Goal: Contribute content: Contribute content

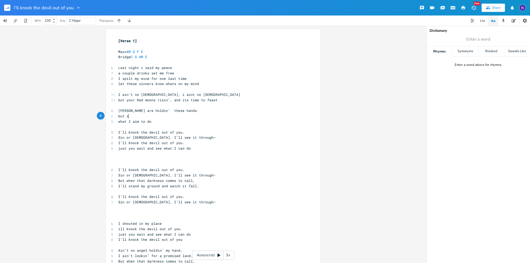
type textarea "but i"
drag, startPoint x: 131, startPoint y: 116, endPoint x: 106, endPoint y: 116, distance: 24.3
click at [106, 116] on div "but i x [Verse 1] ​ Main AM G F E Bridge C G AM E ​ 6 Last night i said my peac…" at bounding box center [213, 228] width 215 height 399
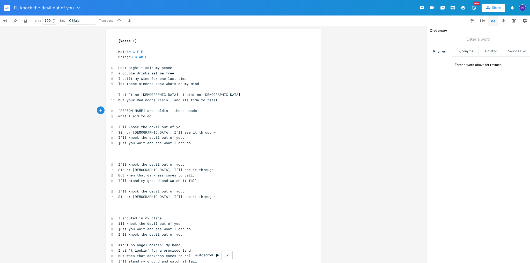
click at [129, 63] on pre "​" at bounding box center [210, 62] width 187 height 5
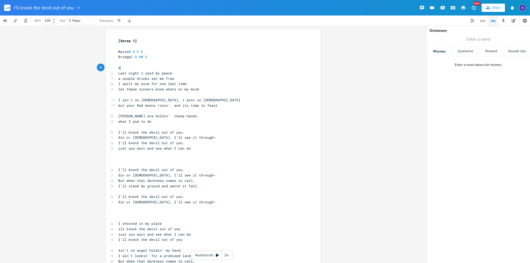
type textarea "Am"
click at [178, 72] on pre "Last night i said my peace" at bounding box center [210, 73] width 187 height 5
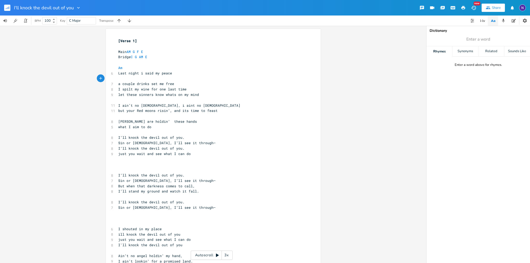
type textarea "G"
click at [183, 83] on pre "a couple drinks set me free" at bounding box center [210, 83] width 187 height 5
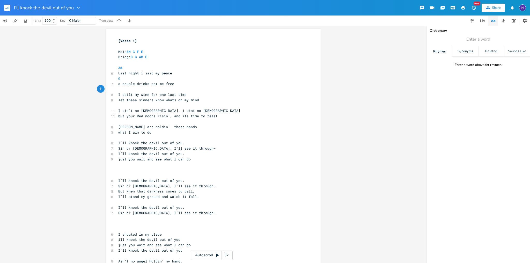
click at [161, 90] on pre "​" at bounding box center [210, 89] width 187 height 5
type textarea "F"
click at [187, 95] on pre "I spilt my wine for one last time" at bounding box center [210, 94] width 187 height 5
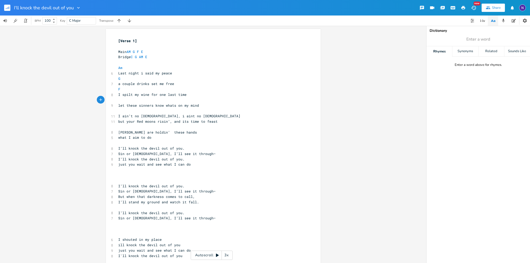
type textarea "E"
click at [201, 106] on pre "let these sinners know whats on my mind" at bounding box center [210, 105] width 187 height 5
click at [118, 113] on pre "​" at bounding box center [210, 110] width 187 height 5
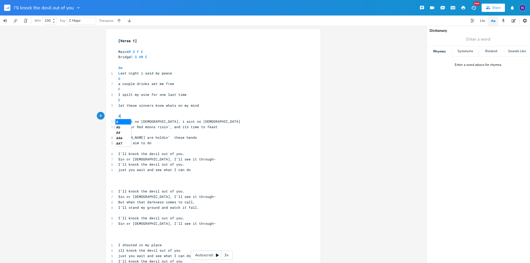
type textarea "Am"
click at [195, 120] on pre "I ain’t no [DEMOGRAPHIC_DATA], i aint no [DEMOGRAPHIC_DATA]" at bounding box center [210, 121] width 187 height 5
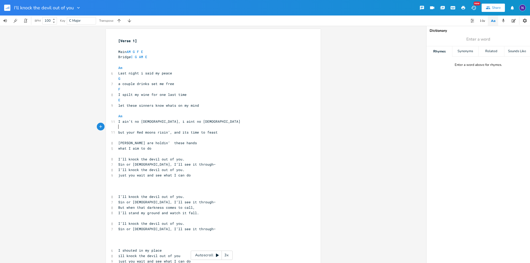
type textarea "G"
click at [144, 142] on span "[PERSON_NAME] are holdin’ these hands" at bounding box center [157, 143] width 79 height 5
click at [131, 135] on pre "but your Red moons risin’, and its time to feast" at bounding box center [210, 132] width 187 height 5
click at [135, 140] on pre "​" at bounding box center [210, 137] width 187 height 5
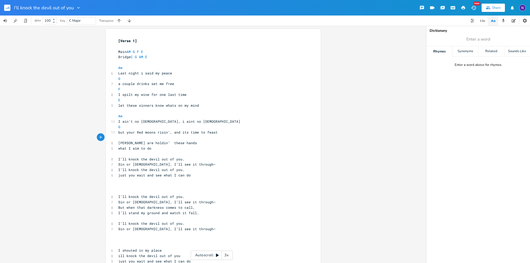
type textarea "F"
click at [189, 143] on pre "[PERSON_NAME] are holdin’ these hands" at bounding box center [210, 142] width 187 height 5
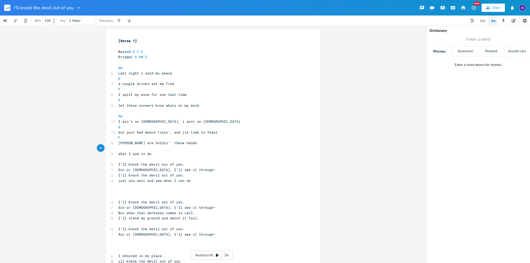
type textarea "E"
click at [187, 149] on pre "E" at bounding box center [210, 148] width 187 height 5
drag, startPoint x: 173, startPoint y: 141, endPoint x: 190, endPoint y: 143, distance: 18.0
click at [174, 141] on span "[PERSON_NAME] are holdin’ these hands" at bounding box center [157, 143] width 79 height 5
type textarea "hands"
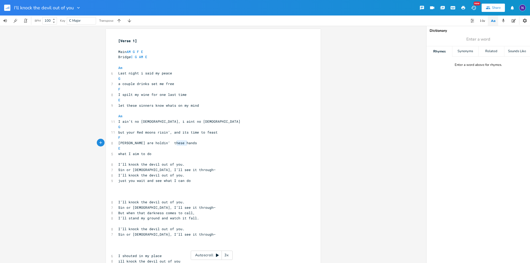
drag, startPoint x: 192, startPoint y: 143, endPoint x: 173, endPoint y: 143, distance: 19.1
click at [173, 143] on pre "[PERSON_NAME] are holdin’ these hands" at bounding box center [210, 142] width 187 height 5
click at [192, 145] on pre "[PERSON_NAME] are holdin’ these hands" at bounding box center [210, 142] width 187 height 5
click at [118, 153] on span "what I aim to do" at bounding box center [134, 154] width 33 height 5
click at [118, 152] on span "what I aim to do" at bounding box center [134, 154] width 33 height 5
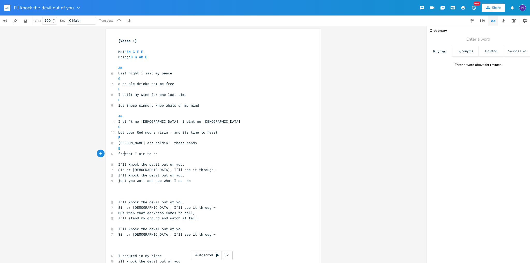
type textarea "from"
click at [117, 143] on pre "[PERSON_NAME] are holdin’ these hands" at bounding box center [210, 142] width 187 height 5
type textarea "aint"
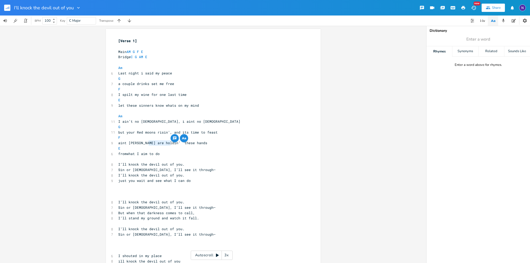
drag, startPoint x: 168, startPoint y: 143, endPoint x: 146, endPoint y: 145, distance: 21.6
click at [146, 145] on pre "aint [PERSON_NAME] are holdin’ these hands" at bounding box center [210, 142] width 187 height 5
type textarea "cant stop"
click at [168, 144] on span "aint [PERSON_NAME] cant stop these hands" at bounding box center [160, 143] width 85 height 5
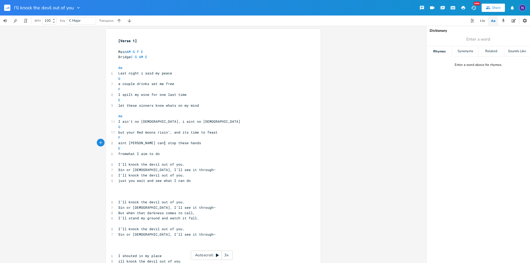
type textarea "sto"
drag, startPoint x: 162, startPoint y: 143, endPoint x: 155, endPoint y: 145, distance: 7.0
click at [155, 145] on span "aint [PERSON_NAME] cant stop these hands" at bounding box center [159, 143] width 83 height 5
click at [165, 149] on pre "E" at bounding box center [210, 148] width 187 height 5
drag, startPoint x: 165, startPoint y: 144, endPoint x: 146, endPoint y: 144, distance: 19.7
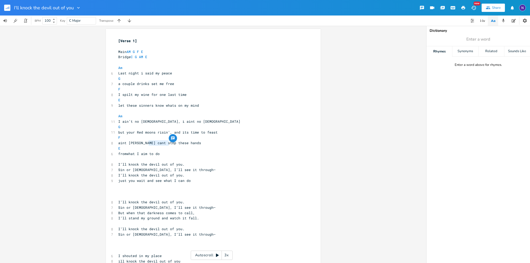
click at [146, 144] on span "aint [PERSON_NAME] cant stop these hands" at bounding box center [159, 143] width 83 height 5
type textarea "holdin"
type textarea "but"
drag, startPoint x: 122, startPoint y: 134, endPoint x: 115, endPoint y: 133, distance: 7.3
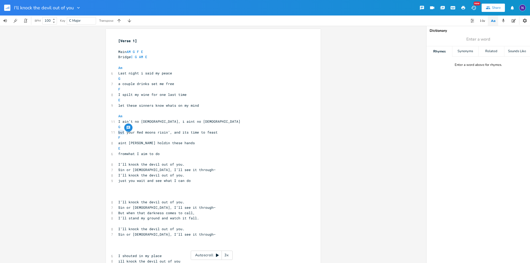
click at [117, 133] on pre "but your Red moons risin’, and its time to feast" at bounding box center [210, 132] width 187 height 5
click at [124, 118] on pre "Am" at bounding box center [210, 116] width 187 height 5
drag, startPoint x: 122, startPoint y: 133, endPoint x: 221, endPoint y: 172, distance: 106.6
click at [122, 133] on span "but your Red moons risin’, and its time to feast" at bounding box center [167, 132] width 99 height 5
click at [118, 144] on span "aint [PERSON_NAME] holdin these hands" at bounding box center [156, 143] width 77 height 5
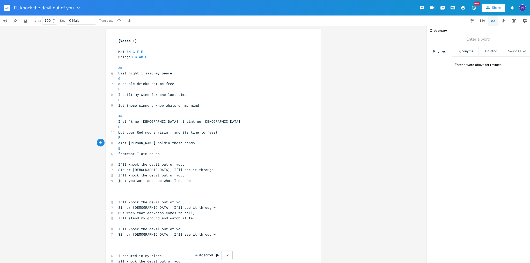
click at [155, 122] on span "I ain’t no [DEMOGRAPHIC_DATA], i aint no [DEMOGRAPHIC_DATA]" at bounding box center [179, 121] width 122 height 5
type textarea "but"
drag, startPoint x: 123, startPoint y: 134, endPoint x: 111, endPoint y: 133, distance: 11.9
click at [117, 133] on div "11 but your Red moons risin’, and its time to feast" at bounding box center [210, 132] width 187 height 5
click at [188, 133] on span "but your Red moons risin’, and its time to feast" at bounding box center [167, 132] width 99 height 5
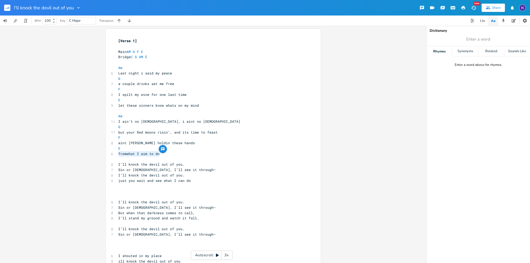
drag, startPoint x: 175, startPoint y: 152, endPoint x: 113, endPoint y: 154, distance: 62.2
click at [113, 154] on div "fromwhat I aim to do xxxxxxxxxx [Verse 1] ​ Main AM G F E Bridge C G AM E ​ Am …" at bounding box center [213, 244] width 215 height 431
type textarea "stopppin"
type textarea "i"
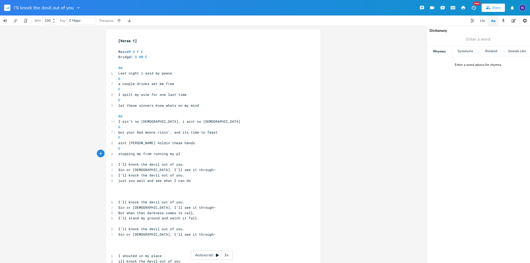
type textarea "ping me from running my plan"
drag, startPoint x: 115, startPoint y: 165, endPoint x: 118, endPoint y: 164, distance: 3.5
click at [117, 165] on pre "I’ll knock the devil out of you." at bounding box center [210, 164] width 187 height 5
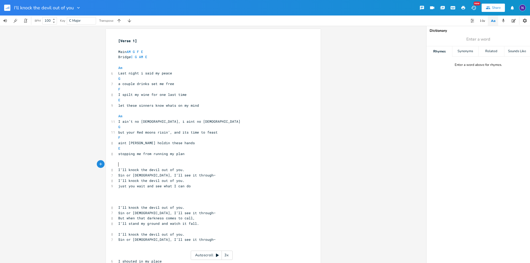
click at [124, 166] on pre "​" at bounding box center [210, 164] width 187 height 5
type textarea "Am"
click at [182, 169] on pre "I’ll knock the devil out of you." at bounding box center [210, 169] width 187 height 5
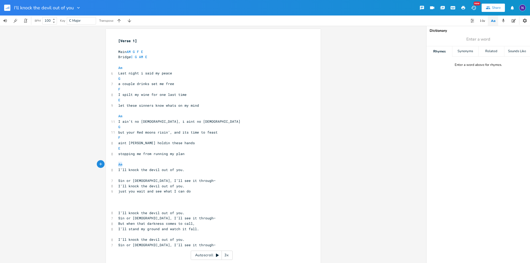
drag, startPoint x: 124, startPoint y: 164, endPoint x: 113, endPoint y: 164, distance: 11.4
click at [113, 164] on div "Am xxxxxxxxxx [Verse 1] ​ Main AM G F E Bridge C G AM E ​ Am 6 Last night i sai…" at bounding box center [213, 250] width 215 height 442
type textarea "C"
click at [135, 173] on pre "​" at bounding box center [210, 175] width 187 height 5
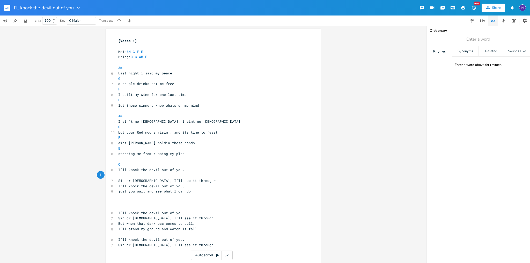
type textarea "G"
click at [188, 181] on pre "Sin or [DEMOGRAPHIC_DATA], I’ll see it through—" at bounding box center [210, 180] width 187 height 5
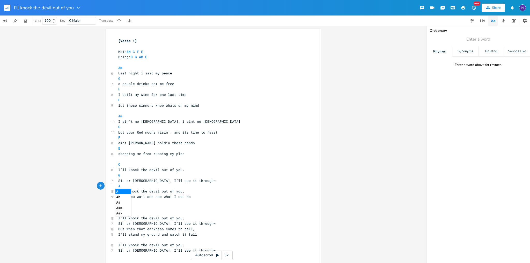
type textarea "Am"
click at [188, 191] on pre "I’ll knock the devil out of you." at bounding box center [210, 191] width 187 height 5
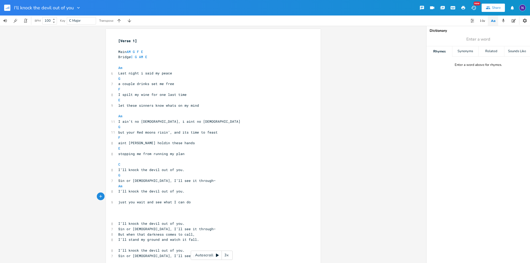
type textarea "E"
click at [218, 188] on pre "Am" at bounding box center [210, 186] width 187 height 5
type textarea "u"
click at [128, 131] on span "but your Red moons risin’, and its time to feast" at bounding box center [167, 132] width 99 height 5
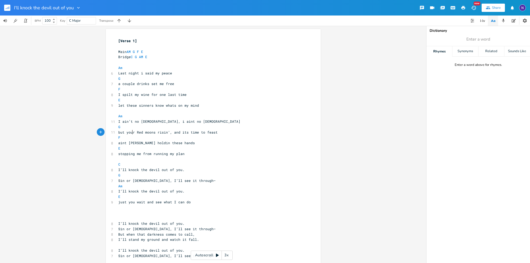
click at [130, 132] on span "but your Red moons risin’, and its time to feast" at bounding box center [167, 132] width 99 height 5
drag, startPoint x: 131, startPoint y: 132, endPoint x: 124, endPoint y: 132, distance: 7.5
click at [124, 132] on span "but your Red moons risin’, and its time to feast" at bounding box center [167, 132] width 99 height 5
type textarea "the"
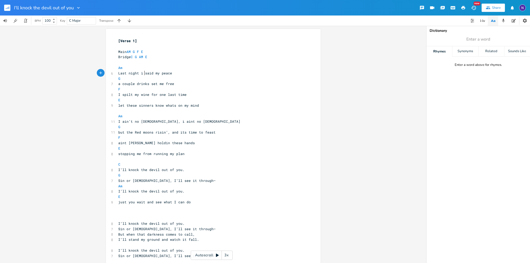
click at [140, 75] on span "Last night i said my peace" at bounding box center [145, 73] width 54 height 5
type textarea "had"
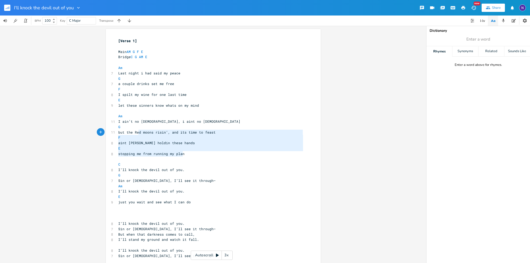
type textarea "Am I ain’t no [DEMOGRAPHIC_DATA], i aint no priest G but the Red moons risin’, …"
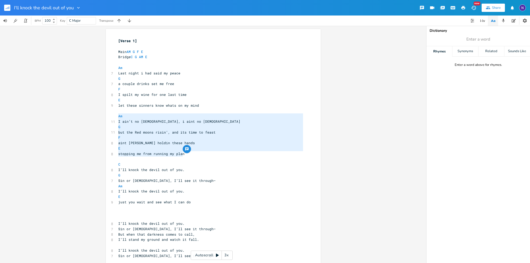
drag, startPoint x: 188, startPoint y: 154, endPoint x: 113, endPoint y: 117, distance: 83.9
click at [113, 117] on div "Am I ain’t no [DEMOGRAPHIC_DATA], i aint no priest G but the Red moons risin’, …" at bounding box center [213, 255] width 215 height 453
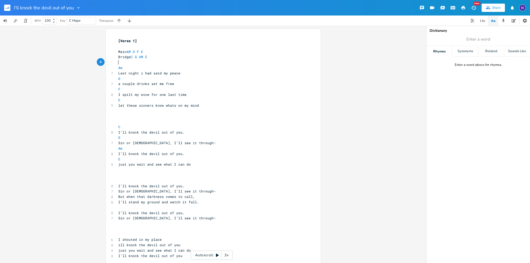
click at [155, 61] on pre "​" at bounding box center [210, 62] width 187 height 5
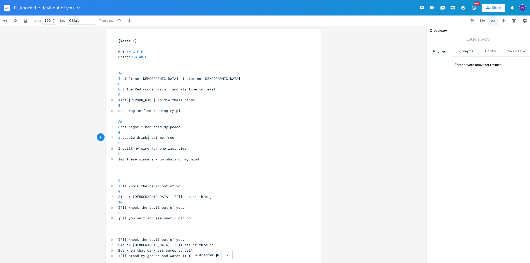
click at [146, 138] on span "a couple drinks set me free" at bounding box center [146, 137] width 56 height 5
type textarea "haD"
type textarea "D"
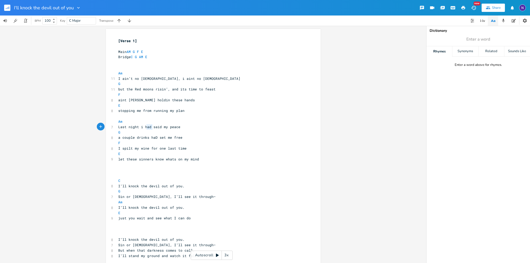
type textarea "had"
drag, startPoint x: 149, startPoint y: 128, endPoint x: 140, endPoint y: 128, distance: 8.3
click at [140, 128] on span "Last night i had said my peace" at bounding box center [149, 127] width 62 height 5
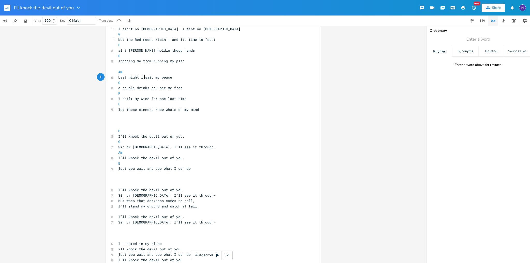
scroll to position [52, 0]
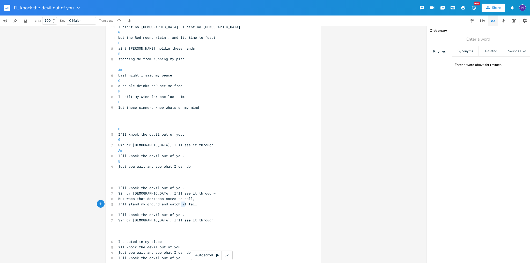
click at [178, 204] on span "I’ll stand my ground and watch it fall." at bounding box center [158, 204] width 81 height 5
type textarea "YOU"
type textarea "you"
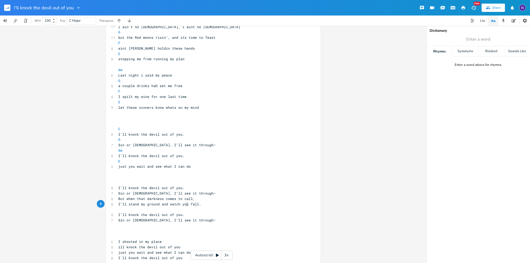
type textarea "​"
drag, startPoint x: 191, startPoint y: 205, endPoint x: 149, endPoint y: 211, distance: 42.6
click at [149, 211] on pre "​" at bounding box center [210, 209] width 187 height 5
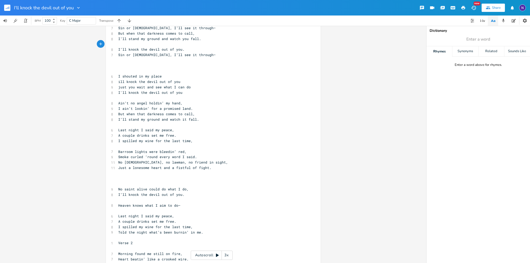
scroll to position [233, 0]
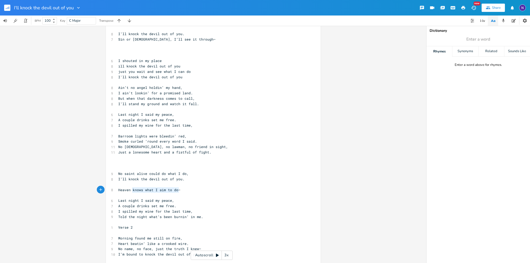
type textarea "Heaven knows what I aim to do—"
drag, startPoint x: 178, startPoint y: 191, endPoint x: 116, endPoint y: 190, distance: 62.6
click at [117, 190] on pre "Heaven knows what I aim to do—" at bounding box center [210, 190] width 187 height 5
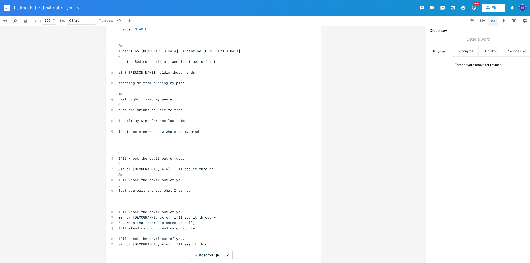
scroll to position [26, 0]
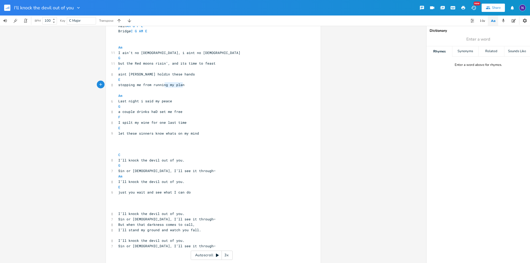
type textarea "stopping me from running my plan"
drag, startPoint x: 185, startPoint y: 85, endPoint x: 130, endPoint y: 90, distance: 55.3
click at [113, 85] on div "stopping me from running my plan xxxxxxxxxx [Verse 1] ​ Main AM G F E Bridge C …" at bounding box center [213, 237] width 215 height 469
click at [130, 90] on pre "​" at bounding box center [210, 90] width 187 height 5
click at [129, 85] on span "stopping me from running my plan" at bounding box center [151, 85] width 66 height 5
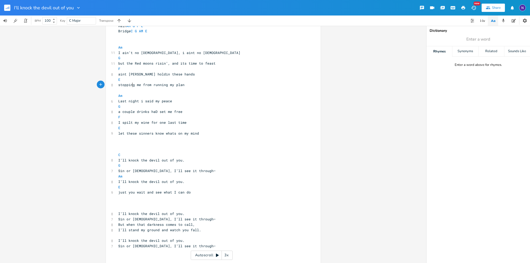
click at [129, 85] on span "stopping me from running my plan" at bounding box center [151, 85] width 66 height 5
type textarea "stopping me from running my plan"
click at [129, 85] on span "stopping me from running my plan" at bounding box center [151, 85] width 66 height 5
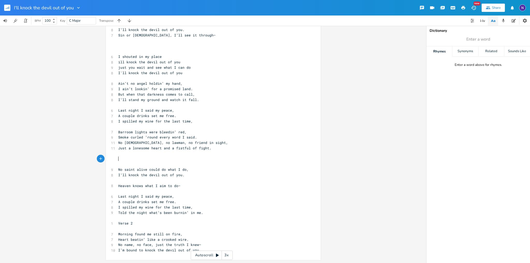
click at [174, 157] on pre "​" at bounding box center [210, 159] width 187 height 5
click at [179, 184] on pre "Heaven knows what I aim to do—" at bounding box center [210, 185] width 187 height 5
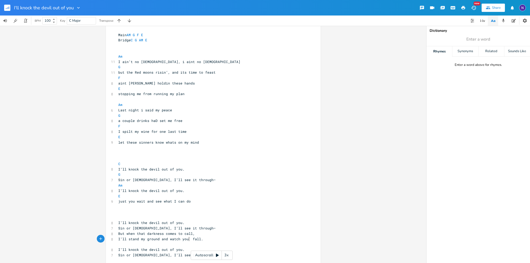
scroll to position [0, 0]
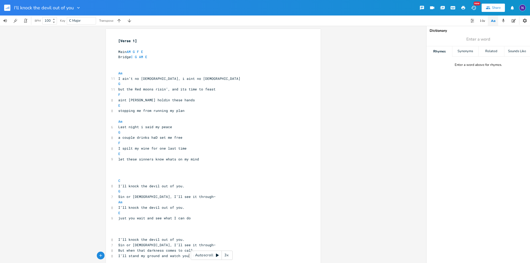
click at [153, 139] on span "a couple drinks haD set me free" at bounding box center [150, 137] width 64 height 5
type textarea "d"
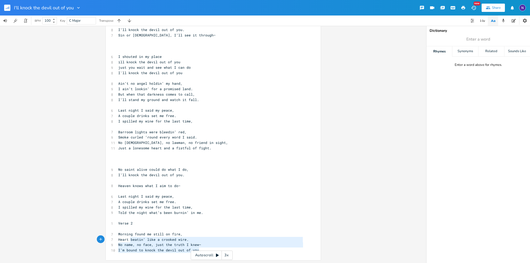
type textarea "Heart beatin’ like a crooked wire. No name, no face, just the truth I knew— I’m…"
drag, startPoint x: 199, startPoint y: 248, endPoint x: 115, endPoint y: 240, distance: 84.5
click at [117, 240] on div "[Verse 1] ​ Main AM G F E Bridge C G AM E ​ ​ Am 11 I ain’t no preacher, i aint…" at bounding box center [210, 27] width 187 height 452
click at [117, 240] on pre "Heart beatin’ like a crooked wire." at bounding box center [210, 239] width 187 height 5
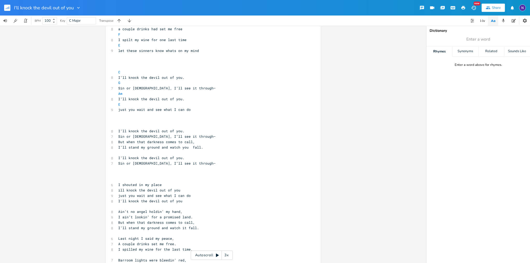
scroll to position [108, 0]
click at [188, 149] on span "I’ll stand my ground and watch you fall." at bounding box center [160, 148] width 85 height 5
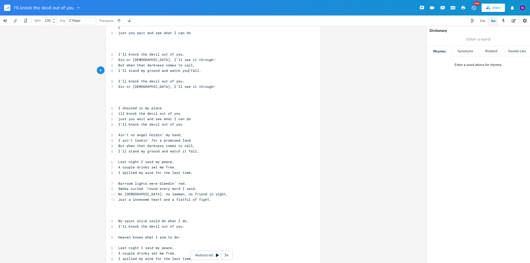
scroll to position [237, 0]
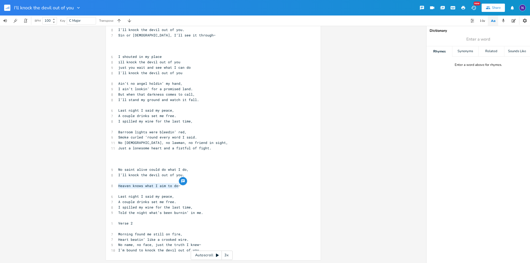
drag, startPoint x: 182, startPoint y: 187, endPoint x: 115, endPoint y: 184, distance: 67.1
click at [117, 184] on pre "Heaven knows what I aim to do—" at bounding box center [210, 185] width 187 height 5
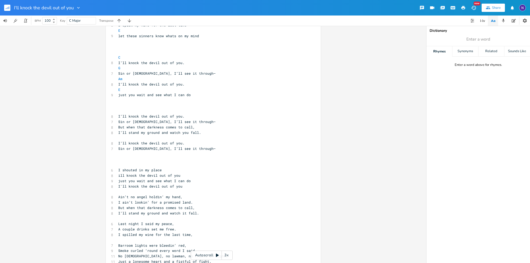
scroll to position [108, 0]
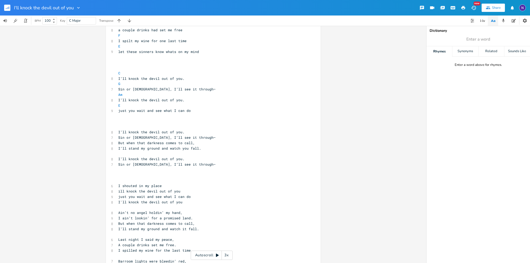
type textarea "Heaven knows what I aim to do—"
type textarea "​"
drag, startPoint x: 193, startPoint y: 143, endPoint x: 174, endPoint y: 166, distance: 30.1
click at [174, 166] on span "Sin or [DEMOGRAPHIC_DATA], I’ll see it through—" at bounding box center [166, 164] width 97 height 5
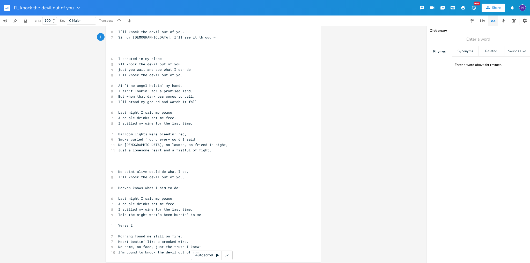
scroll to position [237, 0]
type textarea "Heaven knows what I aim to do—"
drag, startPoint x: 179, startPoint y: 187, endPoint x: 115, endPoint y: 183, distance: 63.7
click at [117, 183] on pre "Heaven knows what I aim to do—" at bounding box center [210, 185] width 187 height 5
click at [136, 169] on span "No saint alive could do what I do," at bounding box center [153, 169] width 70 height 5
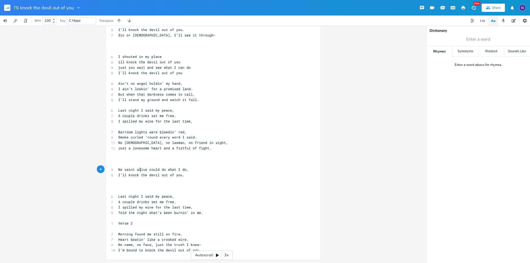
click at [136, 169] on span "No saint alive could do what I do," at bounding box center [153, 169] width 70 height 5
type textarea "No saint alive could do what I do,"
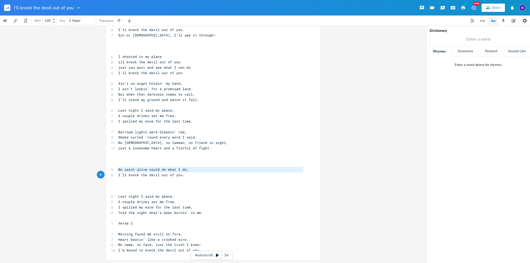
click at [136, 169] on span "No saint alive could do what I do," at bounding box center [153, 169] width 70 height 5
paste textarea
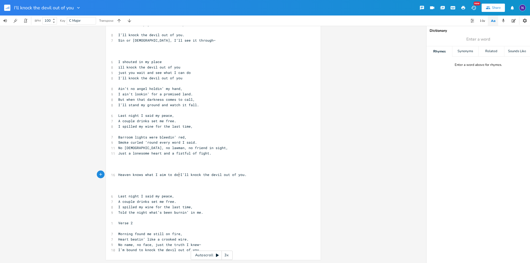
scroll to position [0, 0]
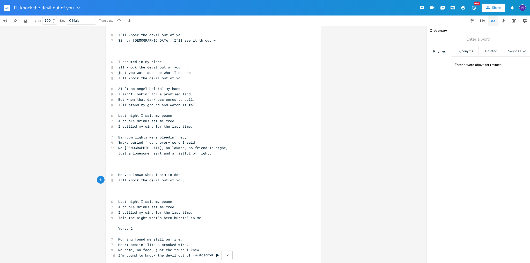
type textarea "No saint alive could do what I do,"
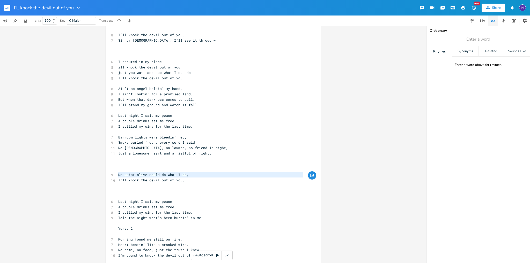
click at [147, 188] on pre "​" at bounding box center [210, 185] width 187 height 5
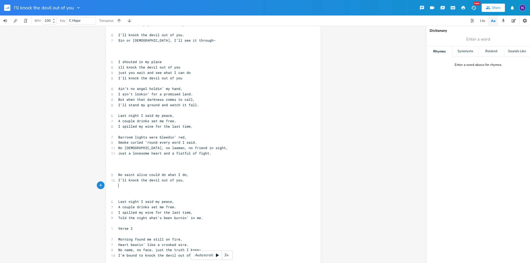
click at [197, 173] on pre "No saint alive could do what I do," at bounding box center [210, 174] width 187 height 5
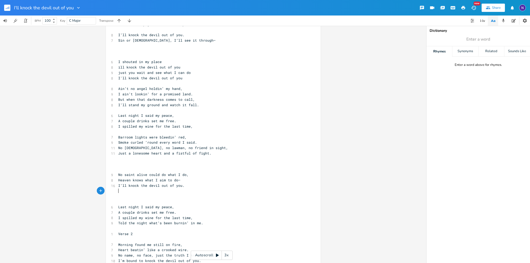
click at [187, 191] on pre "​" at bounding box center [210, 191] width 187 height 5
click at [160, 185] on span "I’ll knock the devil out of you." at bounding box center [151, 185] width 66 height 5
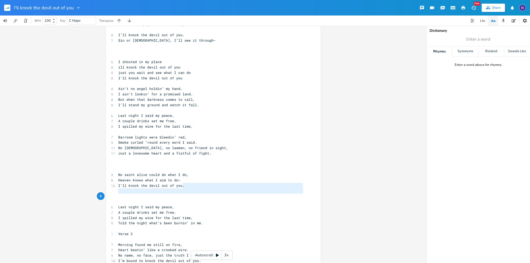
type textarea "Last night I said my peace,"
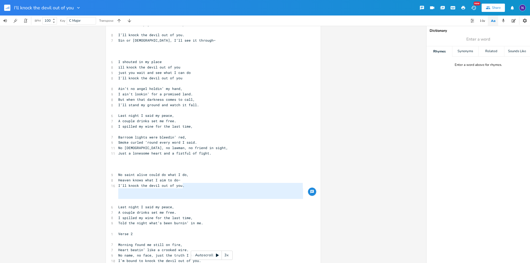
drag, startPoint x: 182, startPoint y: 186, endPoint x: 287, endPoint y: 203, distance: 107.0
click at [287, 203] on div "[Verse 1] ​ Main AM G F E Bridge C G AM E ​ ​ Am 11 I ain’t no preacher, i aint…" at bounding box center [210, 34] width 187 height 457
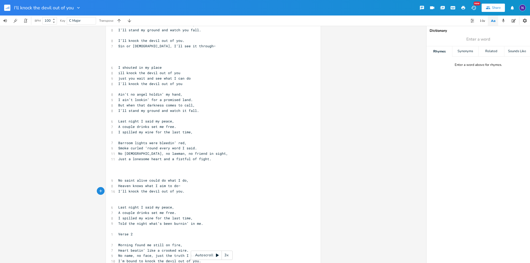
scroll to position [232, 0]
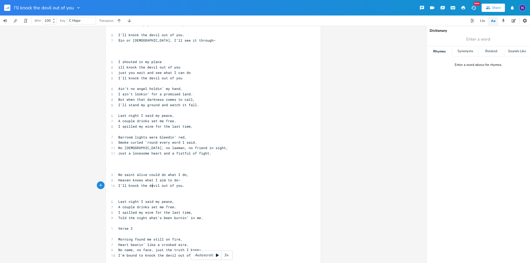
click at [149, 184] on span "I’ll knock the devil out of you." at bounding box center [151, 185] width 66 height 5
type textarea "’ll knock the devil out of you."
drag, startPoint x: 190, startPoint y: 188, endPoint x: 117, endPoint y: 186, distance: 73.5
click at [117, 186] on div "[Verse 1] ​ Main AM G F E Bridge C G AM E ​ ​ Am 11 I ain’t no preacher, i aint…" at bounding box center [210, 32] width 187 height 452
click at [117, 186] on pre "I’ll knock the devil out of you." at bounding box center [210, 185] width 187 height 5
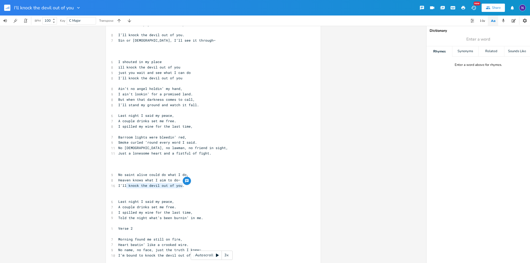
type textarea "​ knock the devil out of you."
click at [124, 186] on span "I’ll knock the devil out of you." at bounding box center [151, 185] width 66 height 5
click at [130, 182] on pre "Heaven knows what I aim to do—" at bounding box center [210, 180] width 187 height 5
type textarea "only"
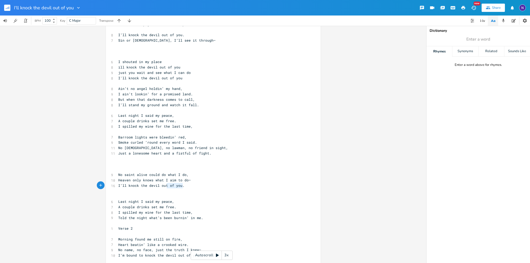
type textarea "I’ll knock the devil out of you."
drag, startPoint x: 186, startPoint y: 186, endPoint x: 110, endPoint y: 188, distance: 76.4
click at [110, 188] on div "I’ll knock the devil out of you. xxxxxxxxxx [Verse 1] ​ Main AM G F E Bridge C …" at bounding box center [213, 31] width 215 height 469
click at [196, 174] on pre "No saint alive could do what I do," at bounding box center [210, 174] width 187 height 5
type textarea "No saint alive could do what I do,"
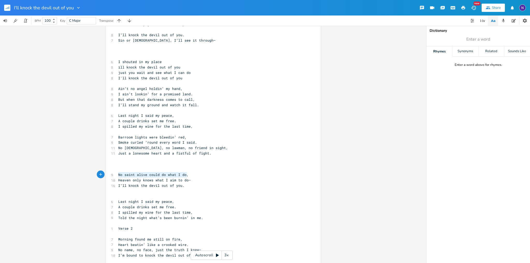
drag, startPoint x: 186, startPoint y: 176, endPoint x: 111, endPoint y: 174, distance: 75.3
click at [111, 174] on div "No saint alive could do what I do, xxxxxxxxxx [Verse 1] ​ Main AM G F E Bridge …" at bounding box center [213, 31] width 215 height 469
paste textarea
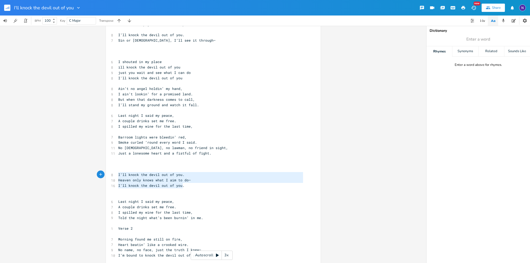
drag, startPoint x: 197, startPoint y: 188, endPoint x: 113, endPoint y: 177, distance: 85.0
click at [113, 177] on div "I’ll knock the devil out of you. Heaven only knows what I aim to do— I’ll knock…" at bounding box center [213, 31] width 215 height 469
type textarea "No saint alive could do what I do,"
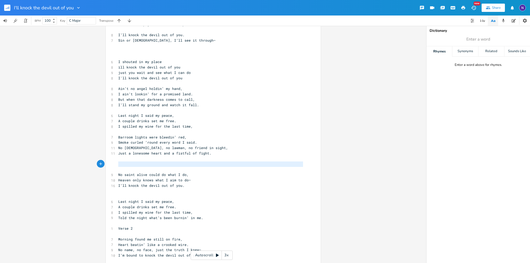
click at [158, 166] on div "[Verse 1] ​ Main AM G F E Bridge C G AM E ​ ​ Am 11 I ain’t no preacher, i aint…" at bounding box center [210, 32] width 187 height 452
click at [188, 176] on pre "No saint alive could do what I do," at bounding box center [210, 174] width 187 height 5
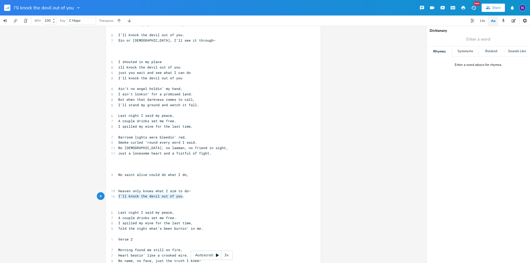
type textarea "Heaven only knows what I aim to do— I’ll knock the devil out of you."
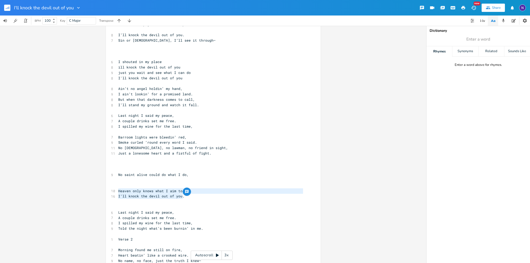
drag, startPoint x: 193, startPoint y: 196, endPoint x: 111, endPoint y: 190, distance: 82.8
click at [117, 190] on div "[Verse 1] ​ Main AM G F E Bridge C G AM E ​ ​ Am 11 I ain’t no preacher, i aint…" at bounding box center [210, 37] width 187 height 463
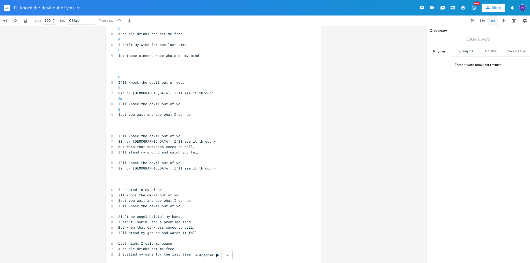
scroll to position [102, 0]
click at [167, 128] on pre "​" at bounding box center [210, 126] width 187 height 5
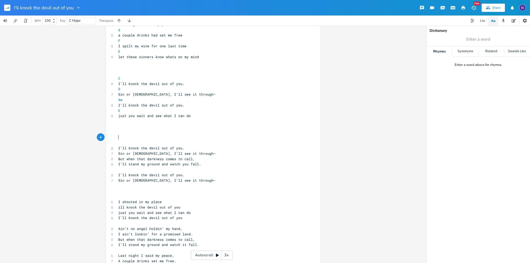
paste textarea "."
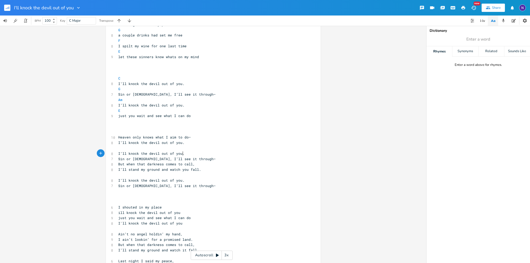
type textarea "I’ll knock the devil out of you."
drag, startPoint x: 189, startPoint y: 155, endPoint x: 112, endPoint y: 151, distance: 77.2
click at [112, 151] on div "I’ll knock the devil out of you. xxxxxxxxxx [Verse 1] ​ Main AM G F E Bridge C …" at bounding box center [213, 172] width 215 height 490
click at [133, 132] on pre "​" at bounding box center [210, 132] width 187 height 5
click at [140, 154] on pre "​" at bounding box center [210, 153] width 187 height 5
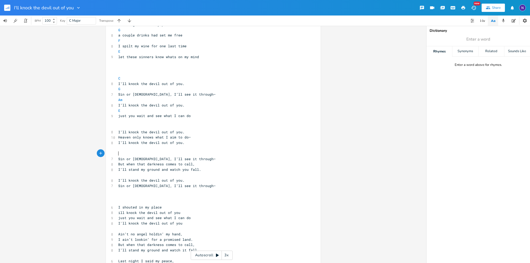
click at [117, 160] on pre "Sin or [DEMOGRAPHIC_DATA], I’ll see it through—" at bounding box center [210, 159] width 187 height 5
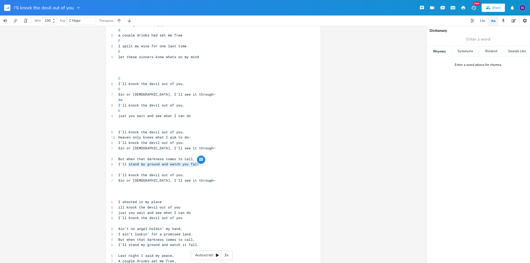
drag, startPoint x: 193, startPoint y: 164, endPoint x: 125, endPoint y: 164, distance: 68.0
click at [125, 164] on span "I’ll stand my ground and watch you fall." at bounding box center [159, 164] width 83 height 5
type textarea "make my sdt"
type textarea "tand wi"
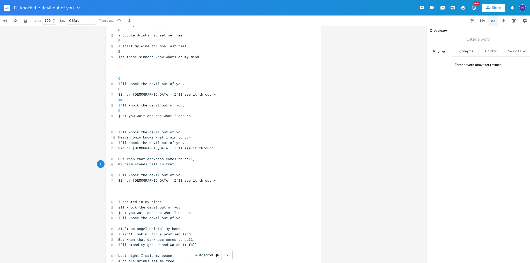
type textarea "My palm stands tall in truth"
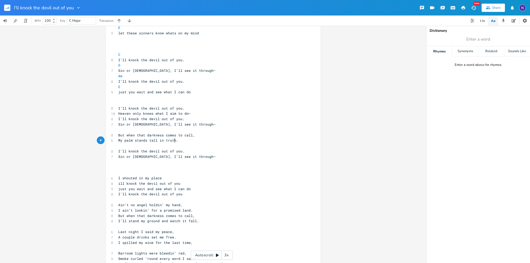
scroll to position [129, 0]
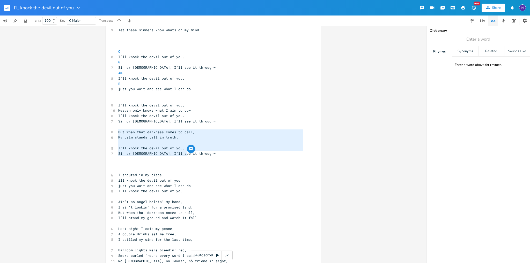
drag, startPoint x: 201, startPoint y: 156, endPoint x: 113, endPoint y: 133, distance: 90.4
click at [113, 133] on div "But when that darkness comes to call, My palm stands tall in truth. I’ll knock …" at bounding box center [213, 142] width 215 height 485
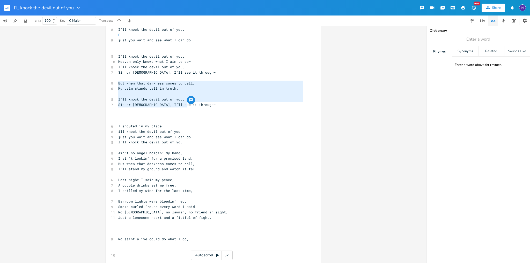
scroll to position [176, 0]
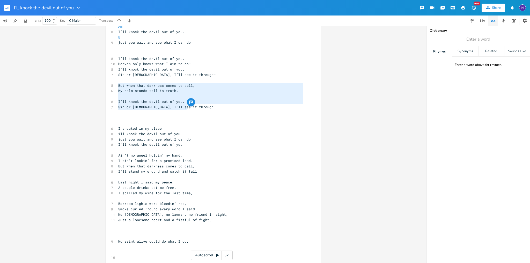
type textarea "But when that darkness comes to call, My palm stands tall in truth. I’ll knock …"
click at [171, 102] on span "I’ll knock the devil out of you." at bounding box center [151, 101] width 66 height 5
type textarea "But when that darkness comes to call, My palm stands tall in truth. I’ll knock …"
drag, startPoint x: 186, startPoint y: 107, endPoint x: 119, endPoint y: 88, distance: 69.6
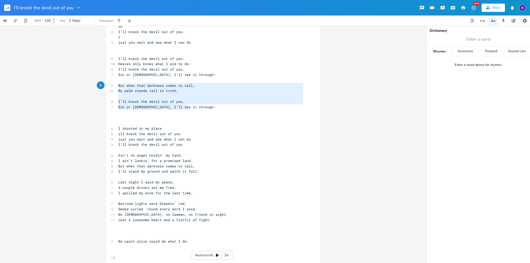
click at [113, 85] on div "But when that darkness comes to call, My palm stands tall in truth. I’ll knock …" at bounding box center [213, 95] width 215 height 485
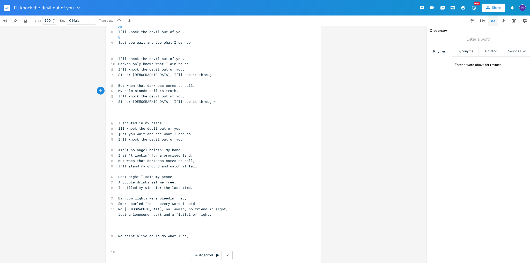
click at [118, 86] on span "But when that darkness comes to call," at bounding box center [156, 85] width 77 height 5
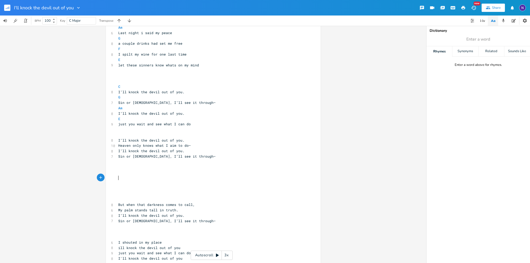
scroll to position [72, 0]
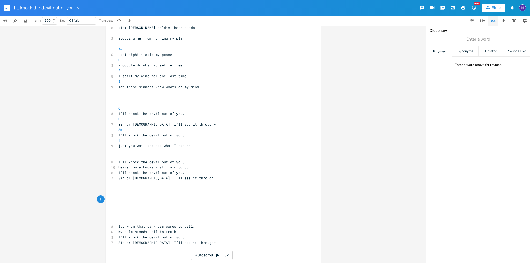
click at [131, 157] on pre "​" at bounding box center [210, 156] width 187 height 5
type textarea "C"
click at [183, 163] on pre "I’ll knock the devil out of you." at bounding box center [210, 162] width 187 height 5
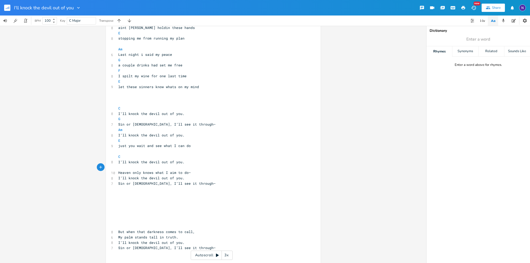
type textarea "G"
click at [199, 176] on pre "I’ll knock the devil out of you." at bounding box center [210, 178] width 187 height 5
type textarea "\A"
click at [193, 173] on pre "Heaven only knows what I aim to do—\A" at bounding box center [210, 172] width 187 height 5
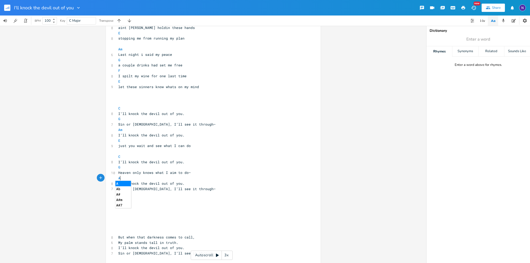
type textarea "Am"
click at [193, 173] on pre "Heaven only knows what I aim to do—" at bounding box center [210, 172] width 187 height 5
click at [181, 185] on pre "I’ll knock the devil out of you." at bounding box center [210, 183] width 187 height 5
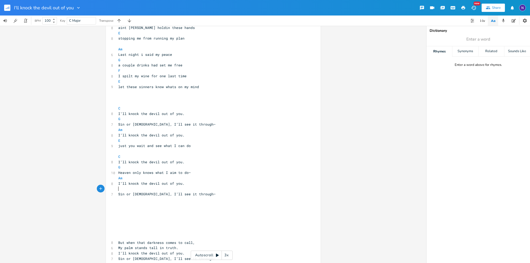
type textarea "E"
drag, startPoint x: 248, startPoint y: 196, endPoint x: 227, endPoint y: 190, distance: 21.5
click at [234, 192] on pre "Sin or [DEMOGRAPHIC_DATA], I’ll see it through—" at bounding box center [210, 194] width 187 height 5
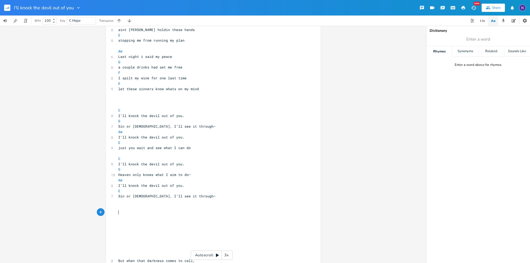
scroll to position [72, 0]
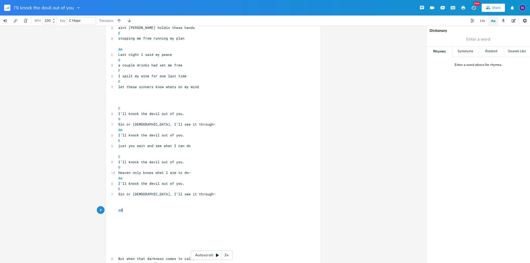
type textarea "AM"
type textarea "G"
type textarea "FG"
type textarea "E"
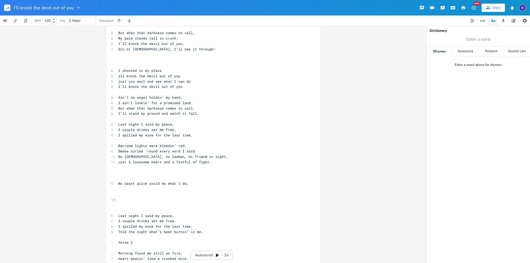
scroll to position [361, 0]
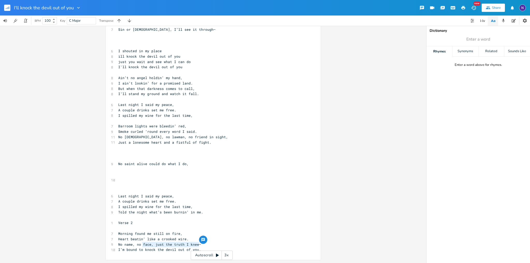
type textarea "N"
drag, startPoint x: 139, startPoint y: 245, endPoint x: 116, endPoint y: 245, distance: 22.8
click at [118, 244] on span "No name, no face, just the truth I knew—" at bounding box center [159, 244] width 83 height 5
click at [117, 244] on pre "No name, no face, just the truth I knew—" at bounding box center [210, 244] width 187 height 5
type textarea "No name, no face, just the truth I knew—"
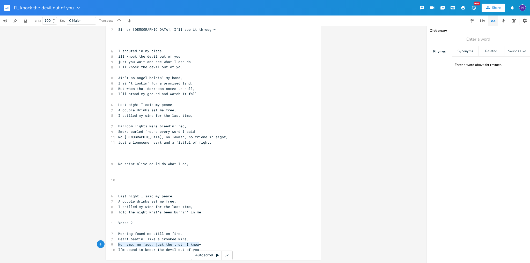
drag, startPoint x: 115, startPoint y: 245, endPoint x: 201, endPoint y: 245, distance: 85.6
click at [201, 244] on pre "No name, no face, just the truth I knew—" at bounding box center [210, 244] width 187 height 5
click at [184, 199] on pre "A couple drinks set me free." at bounding box center [210, 201] width 187 height 5
type textarea "o name, no face, just the truth I knew—"
drag, startPoint x: 196, startPoint y: 245, endPoint x: 116, endPoint y: 244, distance: 80.2
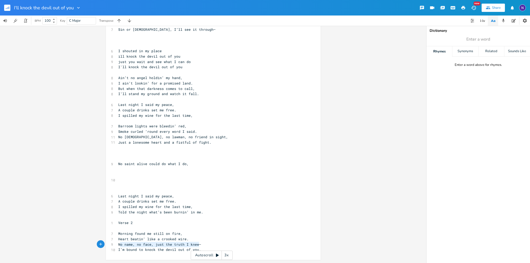
click at [117, 244] on pre "No name, no face, just the truth I knew—" at bounding box center [210, 244] width 187 height 5
click at [130, 243] on span "No name, no face, just the truth I knew—" at bounding box center [159, 244] width 83 height 5
type textarea "Last night I said my peace,"
drag, startPoint x: 171, startPoint y: 197, endPoint x: 114, endPoint y: 196, distance: 56.9
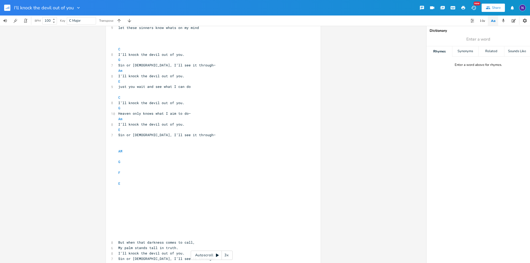
scroll to position [128, 0]
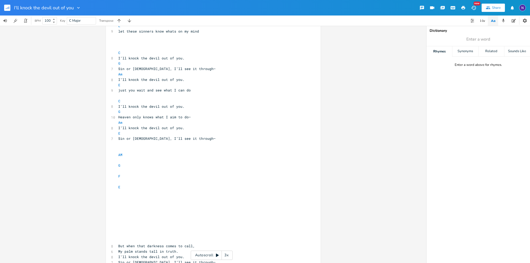
click at [122, 159] on pre "​" at bounding box center [210, 160] width 187 height 5
paste textarea "s"
type textarea "said my peace,"
drag, startPoint x: 142, startPoint y: 160, endPoint x: 172, endPoint y: 161, distance: 29.8
click at [172, 161] on pre "Last night I said my peace," at bounding box center [210, 160] width 187 height 5
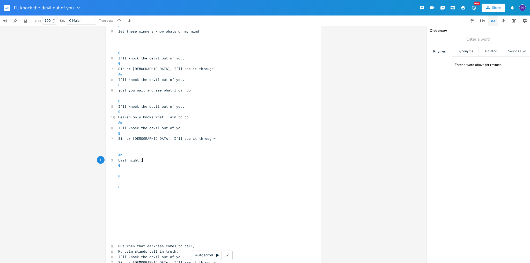
scroll to position [0, 1]
type textarea "fou"
type textarea "crossed the line"
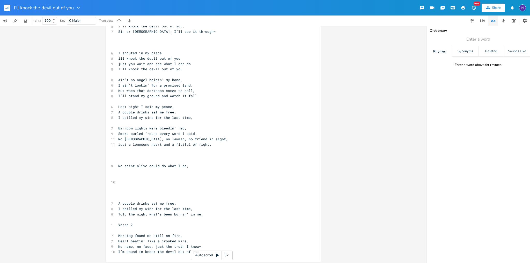
scroll to position [361, 0]
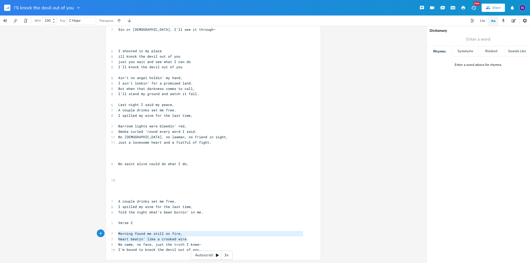
type textarea "Heart beatin’ like a crooked wire."
drag, startPoint x: 183, startPoint y: 239, endPoint x: 114, endPoint y: 240, distance: 69.6
drag, startPoint x: 165, startPoint y: 236, endPoint x: 176, endPoint y: 243, distance: 12.7
click at [165, 237] on pre "Heart beatin’ like a crooked wire." at bounding box center [210, 239] width 187 height 5
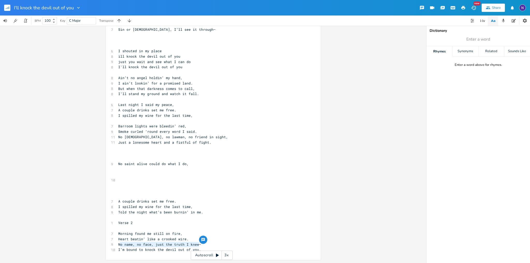
drag, startPoint x: 199, startPoint y: 246, endPoint x: 117, endPoint y: 242, distance: 82.3
click at [117, 242] on pre "No name, no face, just the truth I knew—" at bounding box center [210, 244] width 187 height 5
type textarea "o name, no face, just the truth I knew—"
click at [122, 243] on span "No name, no face, just the truth I knew—" at bounding box center [159, 244] width 83 height 5
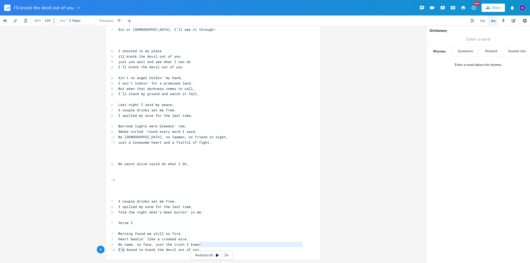
type textarea "No name, no face, just the truth I knew—"
drag, startPoint x: 203, startPoint y: 244, endPoint x: 112, endPoint y: 245, distance: 91.1
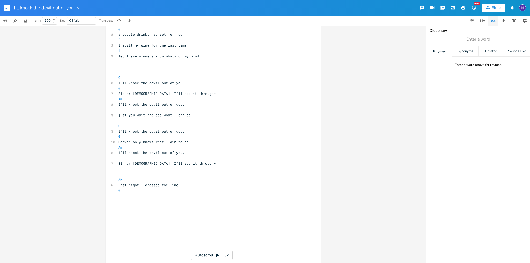
scroll to position [102, 0]
click at [119, 196] on pre "​" at bounding box center [210, 196] width 187 height 5
paste textarea "."
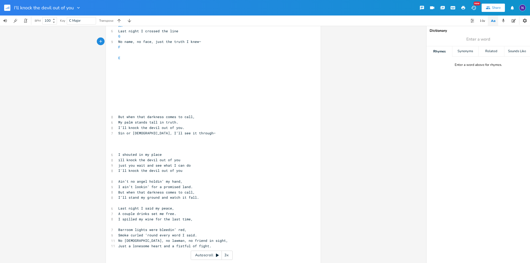
scroll to position [361, 0]
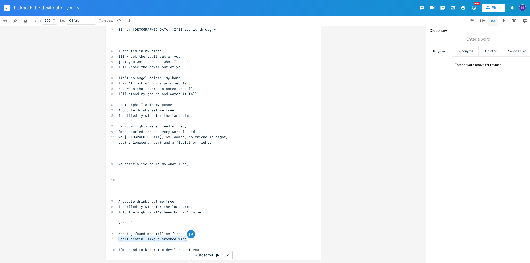
type textarea "Morning found me still on fire, Heart beatin’ like a crooked wire."
drag, startPoint x: 188, startPoint y: 238, endPoint x: 112, endPoint y: 234, distance: 75.9
click at [121, 230] on pre "​" at bounding box center [210, 228] width 187 height 5
click at [125, 234] on span "Morning found me still on fire," at bounding box center [150, 234] width 64 height 5
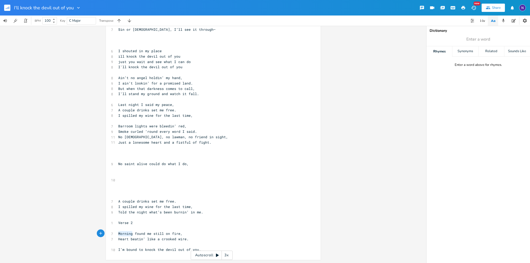
click at [125, 234] on span "Morning found me still on fire," at bounding box center [150, 234] width 64 height 5
type textarea "Morning found me still on fire,"
click at [125, 234] on span "Morning found me still on fire," at bounding box center [150, 234] width 64 height 5
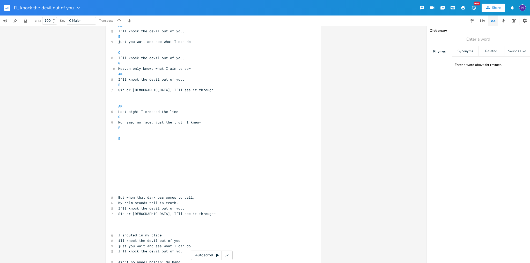
scroll to position [174, 0]
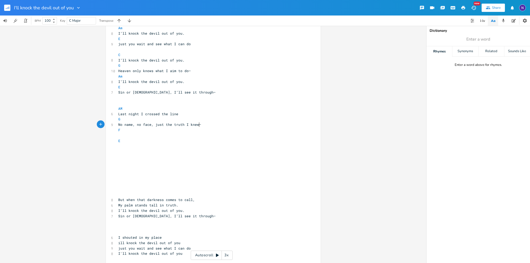
click at [198, 127] on pre "No name, no face, just the truth I knew—" at bounding box center [210, 124] width 187 height 5
click at [177, 133] on pre "​" at bounding box center [210, 135] width 187 height 5
paste textarea "ew—"
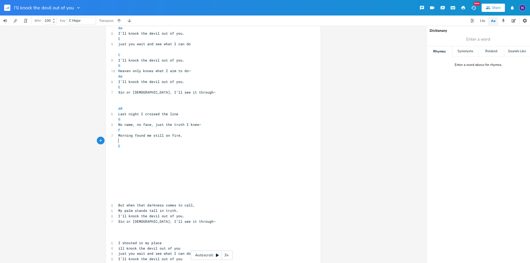
type textarea "F"
type textarea "No name, no face, just the truth I knew—"
drag, startPoint x: 211, startPoint y: 123, endPoint x: 109, endPoint y: 125, distance: 102.5
click at [117, 125] on div "9 No name, no face, just the truth I knew—" at bounding box center [210, 124] width 187 height 5
click at [133, 139] on pre "​" at bounding box center [210, 140] width 187 height 5
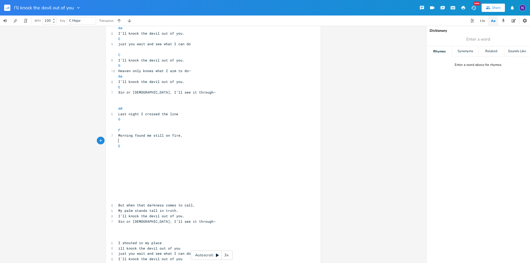
paste textarea ","
type textarea "Morning found me still on fire,"
drag, startPoint x: 182, startPoint y: 135, endPoint x: 113, endPoint y: 134, distance: 69.6
click at [113, 134] on div "Morning found me still on fire, xxxxxxxxxx [Verse 1] ​ Main AM G F E Bridge C G…" at bounding box center [213, 151] width 215 height 592
click at [129, 121] on pre "G" at bounding box center [210, 119] width 187 height 5
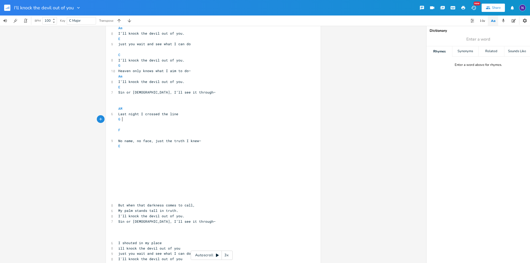
click at [132, 124] on pre "​" at bounding box center [210, 124] width 187 height 5
click at [132, 135] on pre "​" at bounding box center [210, 135] width 187 height 5
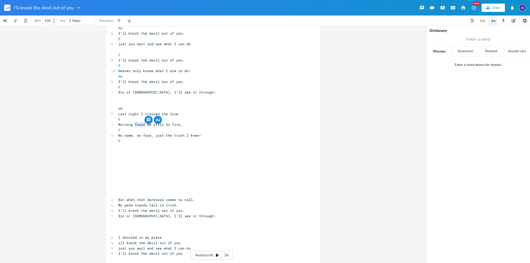
drag, startPoint x: 131, startPoint y: 123, endPoint x: 141, endPoint y: 125, distance: 9.7
click at [141, 125] on span "Morning found me still on fire," at bounding box center [150, 124] width 64 height 5
type textarea "glory"
type textarea "me still on fire,"
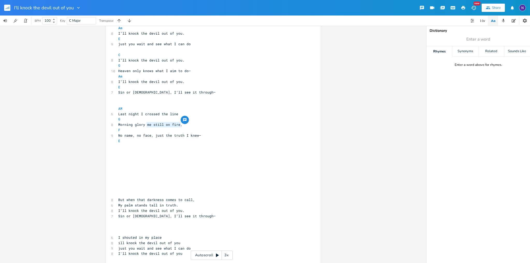
drag, startPoint x: 171, startPoint y: 123, endPoint x: 144, endPoint y: 122, distance: 26.9
click at [144, 122] on pre "Morning glory me still on fire," at bounding box center [210, 124] width 187 height 5
drag, startPoint x: 173, startPoint y: 115, endPoint x: 165, endPoint y: 113, distance: 8.2
click at [165, 113] on span "Last night I crossed the line" at bounding box center [148, 114] width 60 height 5
type textarea "line"
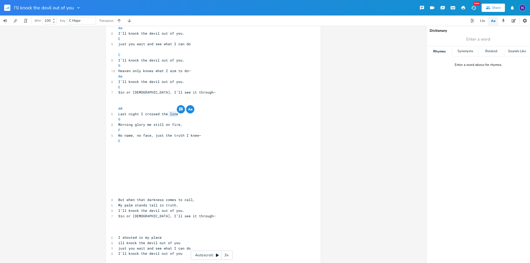
click at [187, 109] on icon "button" at bounding box center [190, 109] width 6 height 6
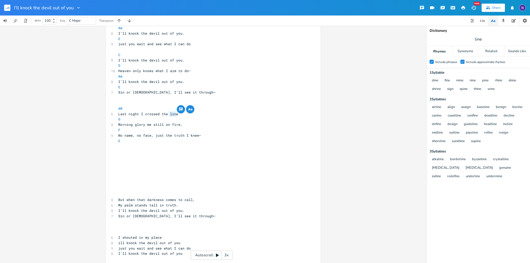
click at [444, 91] on span "sign" at bounding box center [450, 89] width 12 height 9
click at [224, 110] on pre "AM" at bounding box center [210, 108] width 187 height 5
click at [156, 118] on pre "G" at bounding box center [210, 119] width 187 height 5
type textarea "m"
click at [146, 125] on span "Morning glory me still on fire," at bounding box center [150, 124] width 64 height 5
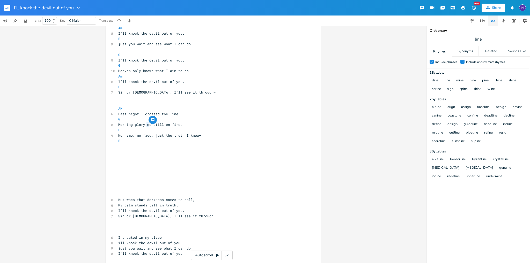
click at [152, 126] on span "Morning glory me still on fire," at bounding box center [150, 124] width 64 height 5
type textarea "me still"
drag, startPoint x: 159, startPoint y: 123, endPoint x: 143, endPoint y: 124, distance: 15.8
click at [143, 124] on span "Morning glory me still on fire," at bounding box center [150, 124] width 64 height 5
type textarea "e still on fire,"
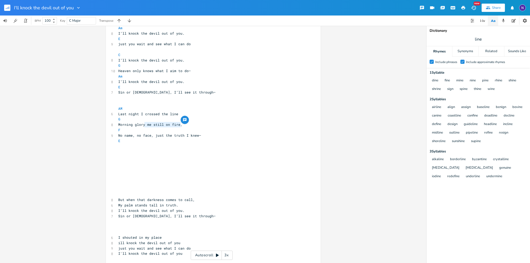
drag, startPoint x: 182, startPoint y: 124, endPoint x: 147, endPoint y: 124, distance: 34.9
click at [146, 124] on pre "Morning glory me still on fire," at bounding box center [210, 124] width 187 height 5
click at [117, 126] on pre "Morning glory me still on fire," at bounding box center [210, 124] width 187 height 5
type textarea "the"
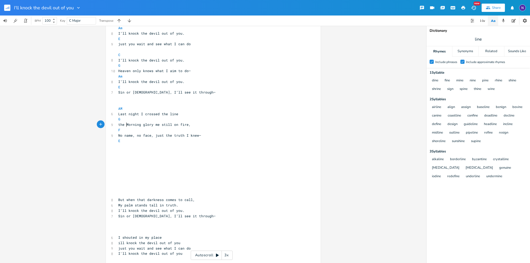
click at [171, 123] on span "the Morning glory me still on fire," at bounding box center [154, 124] width 72 height 5
type textarea "me still"
drag, startPoint x: 152, startPoint y: 124, endPoint x: 153, endPoint y: 127, distance: 3.3
click at [170, 124] on span "the Morning glory me still on fire," at bounding box center [154, 124] width 72 height 5
drag, startPoint x: 123, startPoint y: 124, endPoint x: 109, endPoint y: 123, distance: 13.5
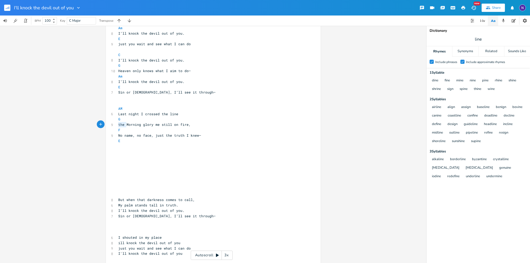
click at [117, 123] on div "9 the Morning glory me still on fire," at bounding box center [210, 124] width 187 height 5
type textarea "youy"
type textarea "r"
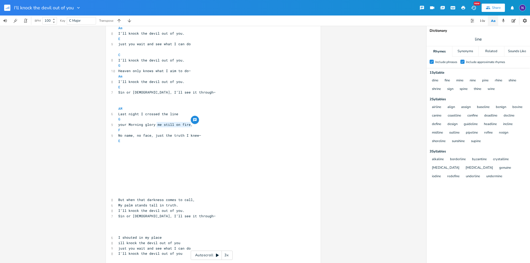
drag, startPoint x: 192, startPoint y: 124, endPoint x: 164, endPoint y: 125, distance: 28.7
click at [153, 124] on pre "your Morning glory me still on fire," at bounding box center [210, 124] width 187 height 5
type textarea "gave me a sign"
click at [114, 123] on div "gave me a sign xxxxxxxxxx [Verse 1] ​ Main AM G F E Bridge C G AM E ​ ​ Am 11 I…" at bounding box center [213, 148] width 215 height 587
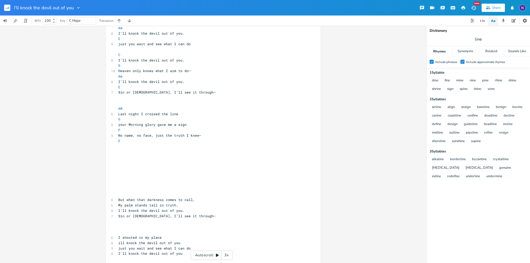
click at [117, 127] on pre "your Morning glory gave me a sign" at bounding box center [210, 124] width 187 height 5
type textarea "but"
click at [196, 146] on pre "​" at bounding box center [210, 146] width 187 height 5
type textarea "I’ll knock the devil out of you. E"
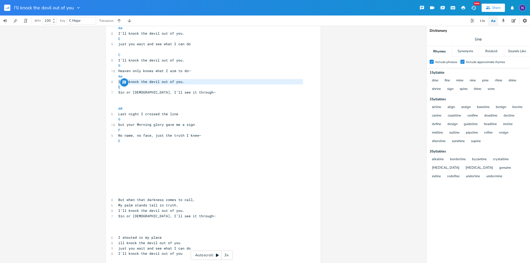
drag, startPoint x: 186, startPoint y: 86, endPoint x: 109, endPoint y: 82, distance: 77.7
click at [107, 82] on div "I’ll knock the devil out of you. E xxxxxxxxxx [Verse 1] ​ Main AM G F E Bridge …" at bounding box center [213, 148] width 215 height 587
click at [177, 103] on pre "​" at bounding box center [210, 103] width 187 height 5
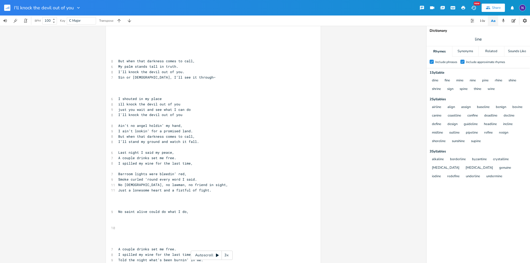
scroll to position [330, 0]
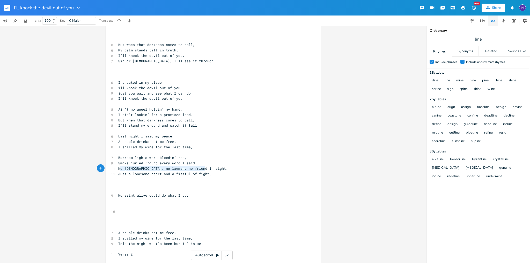
type textarea "No [DEMOGRAPHIC_DATA], no lawman, no friend in sight,"
drag, startPoint x: 208, startPoint y: 169, endPoint x: 112, endPoint y: 169, distance: 96.8
click at [117, 169] on div "11 No [DEMOGRAPHIC_DATA], no lawman, no friend in sight," at bounding box center [210, 168] width 187 height 5
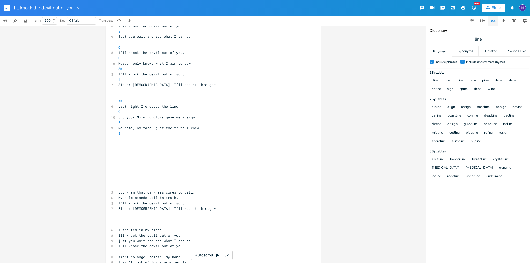
scroll to position [174, 0]
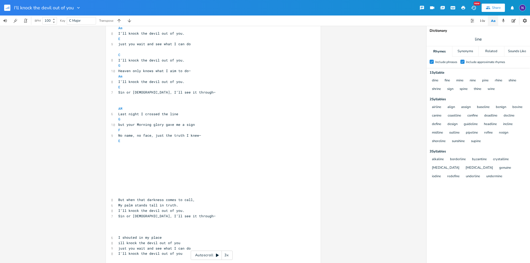
click at [130, 145] on pre "​" at bounding box center [210, 146] width 187 height 5
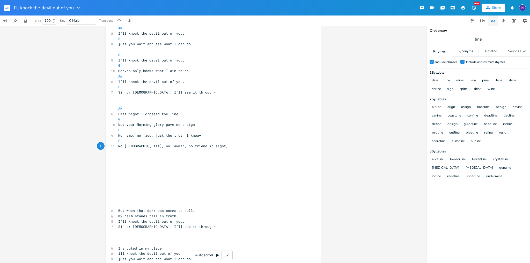
type textarea ", no lawman, no friend in sight,"
type textarea "No [DEMOGRAPHIC_DATA], no lawman, no friend in sight,"
drag, startPoint x: 208, startPoint y: 146, endPoint x: 115, endPoint y: 146, distance: 93.4
click at [117, 146] on pre "No [DEMOGRAPHIC_DATA], no lawman, no friend in sight," at bounding box center [210, 146] width 187 height 5
click at [166, 121] on pre "G" at bounding box center [210, 119] width 187 height 5
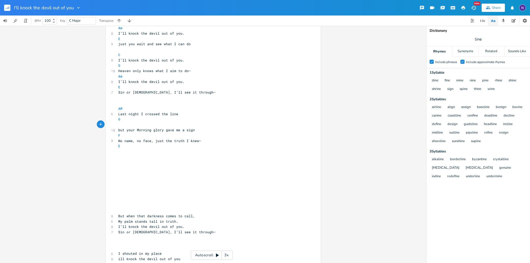
paste textarea "n"
type textarea "but your Morning glory gave me a sign"
drag, startPoint x: 198, startPoint y: 132, endPoint x: 112, endPoint y: 129, distance: 86.5
click at [112, 129] on div "but your Morning glory gave me a sign xxxxxxxxxx [Verse 1] ​ Main AM G F E Brid…" at bounding box center [213, 156] width 215 height 603
click at [145, 140] on span "No name, no face, just the truth I knew—" at bounding box center [159, 141] width 83 height 5
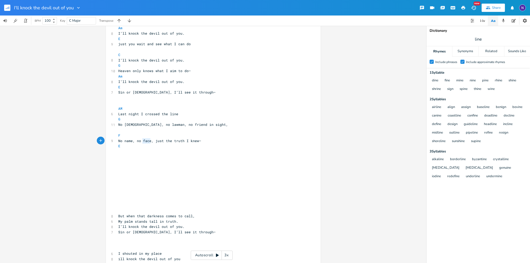
click at [145, 140] on span "No name, no face, just the truth I knew—" at bounding box center [159, 141] width 83 height 5
type textarea "No name, no face, just the truth I knew—"
click at [145, 140] on span "No name, no face, just the truth I knew—" at bounding box center [159, 141] width 83 height 5
paste textarea
click at [149, 149] on pre "​" at bounding box center [210, 151] width 187 height 5
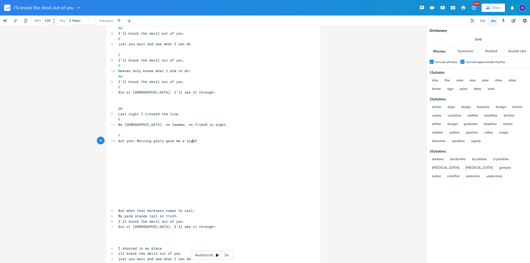
type textarea "​"
drag, startPoint x: 190, startPoint y: 141, endPoint x: 187, endPoint y: 139, distance: 3.8
click at [184, 139] on span "but your Morning glory gave me a signE" at bounding box center [157, 141] width 79 height 5
click at [190, 140] on span "but your Morning glory gave me a signE" at bounding box center [157, 141] width 79 height 5
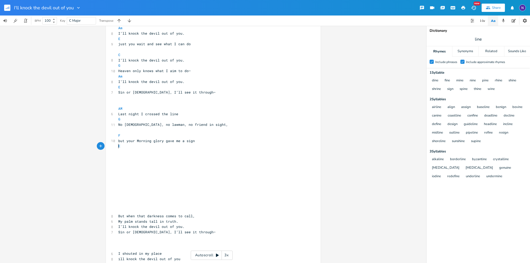
click at [175, 153] on pre "​" at bounding box center [210, 151] width 187 height 5
drag, startPoint x: 137, startPoint y: 125, endPoint x: 114, endPoint y: 124, distance: 23.8
click at [114, 124] on div "No [DEMOGRAPHIC_DATA], xxxxxxxxxx [Verse 1] ​ Main AM G F E Bridge C G AM E ​ ​…" at bounding box center [213, 156] width 215 height 603
type textarea "\"
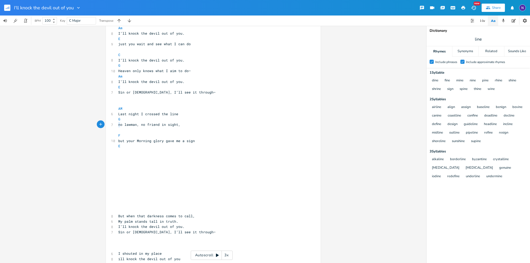
drag, startPoint x: 118, startPoint y: 124, endPoint x: 114, endPoint y: 124, distance: 3.7
click at [117, 124] on pre "no lawman, no friend in sight," at bounding box center [210, 124] width 187 height 5
drag, startPoint x: 140, startPoint y: 125, endPoint x: 137, endPoint y: 124, distance: 3.8
click at [137, 124] on span "no lawman, no friend in sight," at bounding box center [149, 124] width 62 height 5
type textarea "or"
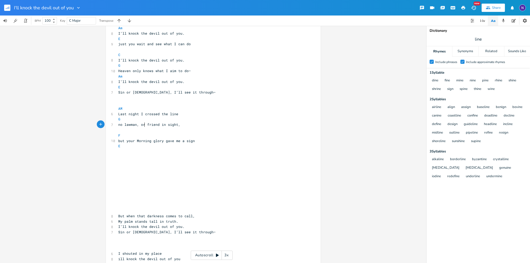
scroll to position [0, 3]
click at [149, 129] on pre "​" at bounding box center [210, 130] width 187 height 5
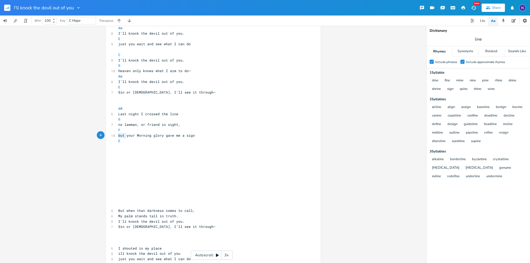
type textarea "but your Morning glory gave me a sign"
drag, startPoint x: 119, startPoint y: 135, endPoint x: 204, endPoint y: 134, distance: 84.9
click at [204, 134] on pre "but your Morning glory gave me a sign" at bounding box center [210, 135] width 187 height 5
click at [155, 144] on pre "​" at bounding box center [210, 146] width 187 height 5
paste textarea "c"
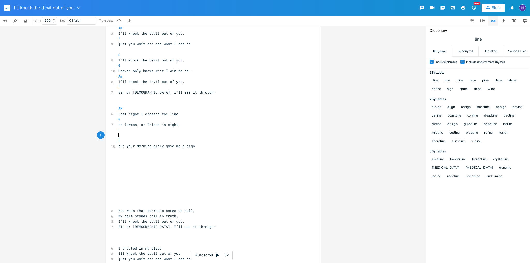
click at [132, 137] on pre "​" at bounding box center [210, 135] width 187 height 5
type textarea "could help me eas"
type textarea "e me"
type textarea "y mind"
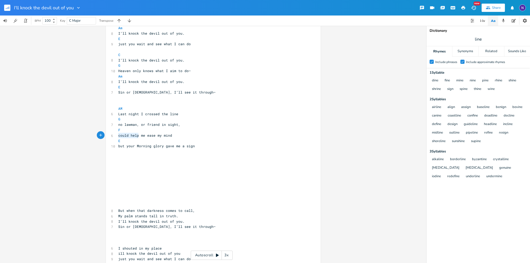
drag, startPoint x: 135, startPoint y: 136, endPoint x: 115, endPoint y: 134, distance: 20.8
click at [117, 134] on pre "could help me ease my mind" at bounding box center [210, 135] width 187 height 5
type textarea "bartender couldnt"
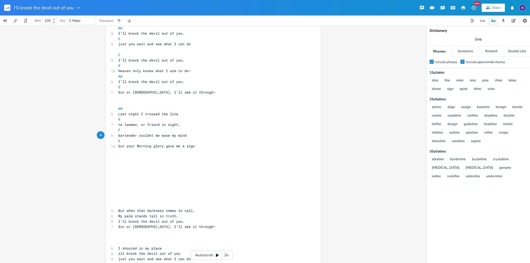
click at [157, 136] on span "bartender couldnt me ease my mind" at bounding box center [152, 135] width 68 height 5
type textarea "\\\"
click at [154, 174] on pre "​" at bounding box center [210, 173] width 187 height 5
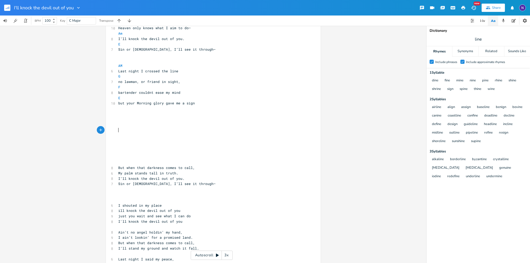
scroll to position [226, 0]
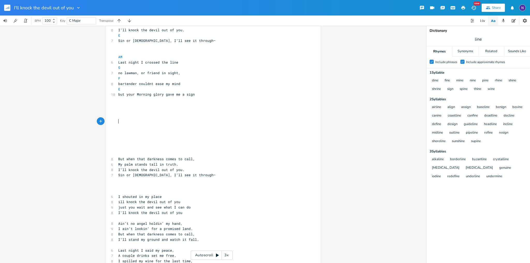
type textarea "But when that darkness comes to call,"
drag, startPoint x: 204, startPoint y: 159, endPoint x: 88, endPoint y: 159, distance: 115.7
click at [88, 159] on div "But when that darkness comes to call, xxxxxxxxxx [Verse 1] ​ Main AM G F E Brid…" at bounding box center [213, 145] width 426 height 238
click at [120, 121] on pre "​" at bounding box center [210, 121] width 187 height 5
click at [120, 112] on pre "​" at bounding box center [210, 110] width 187 height 5
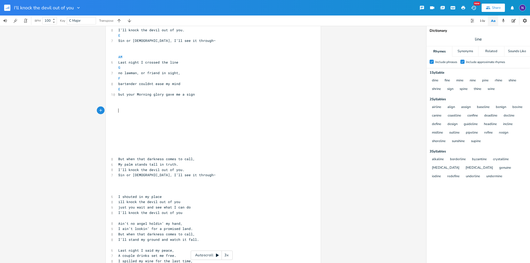
click at [118, 109] on pre "​" at bounding box center [210, 110] width 187 height 5
click at [117, 107] on pre "​" at bounding box center [210, 105] width 187 height 5
type textarea "ASM"
type textarea "M"
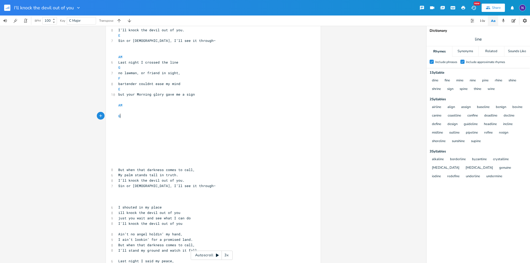
type textarea "G"
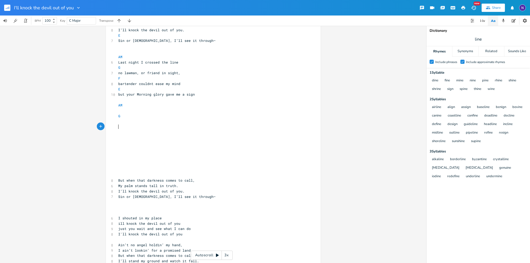
type textarea "G"
type textarea "F"
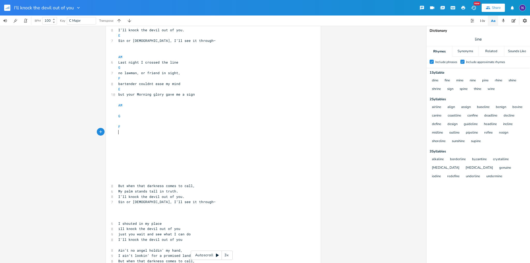
scroll to position [0, 0]
type textarea "E"
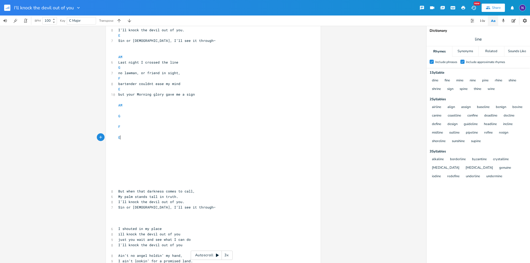
scroll to position [0, 2]
drag, startPoint x: 176, startPoint y: 158, endPoint x: 179, endPoint y: 159, distance: 3.3
click at [178, 159] on pre "​" at bounding box center [210, 159] width 187 height 5
type textarea "M"
type textarea "when that darkness comes to call,"
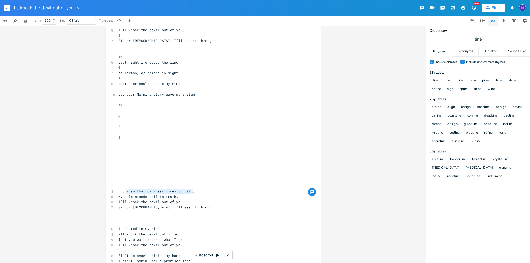
drag, startPoint x: 190, startPoint y: 192, endPoint x: 124, endPoint y: 190, distance: 66.6
click at [124, 190] on pre "But when that darkness comes to call," at bounding box center [210, 191] width 187 height 5
click at [123, 111] on pre "​" at bounding box center [210, 110] width 187 height 5
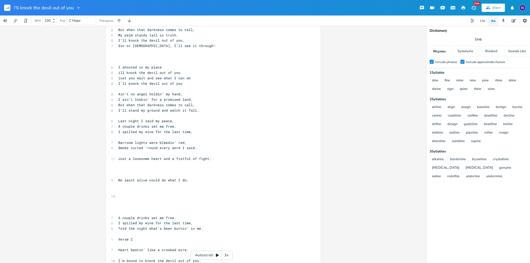
scroll to position [398, 0]
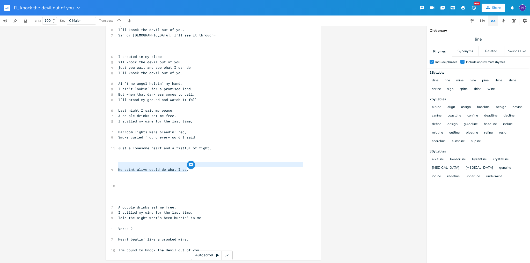
type textarea "No saint alive could do what I do,"
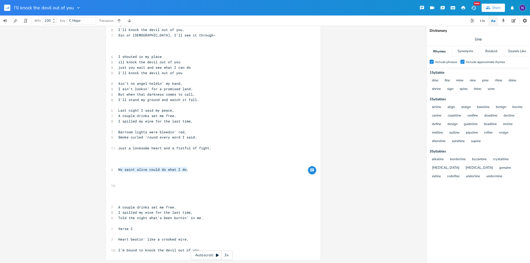
type textarea "No saint alive could do what I do,"
drag, startPoint x: 191, startPoint y: 170, endPoint x: 114, endPoint y: 168, distance: 77.9
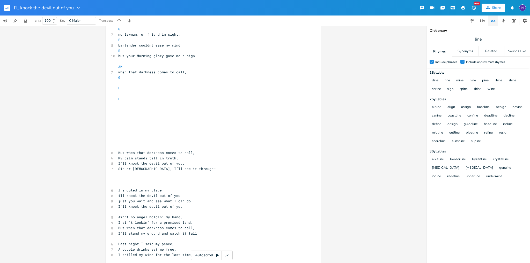
scroll to position [243, 0]
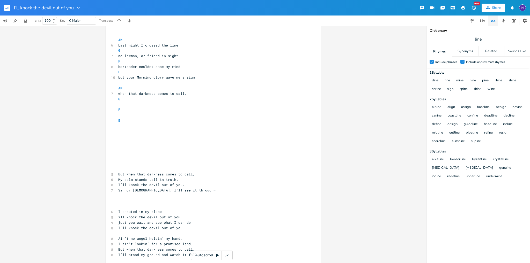
click at [131, 106] on pre "​" at bounding box center [210, 104] width 187 height 5
drag, startPoint x: 179, startPoint y: 94, endPoint x: 171, endPoint y: 93, distance: 8.1
click at [171, 93] on span "when that darkness comes to call," at bounding box center [152, 93] width 68 height 5
click at [195, 87] on icon "button" at bounding box center [196, 89] width 6 height 6
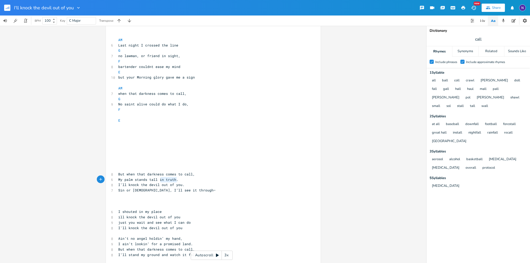
type textarea "in truth."
drag, startPoint x: 178, startPoint y: 180, endPoint x: 153, endPoint y: 179, distance: 24.9
click at [153, 179] on pre "My palm stands tall in truth." at bounding box center [210, 179] width 187 height 5
click at [152, 179] on span "My palm stands tall in truth." at bounding box center [148, 179] width 60 height 5
type textarea "truth."
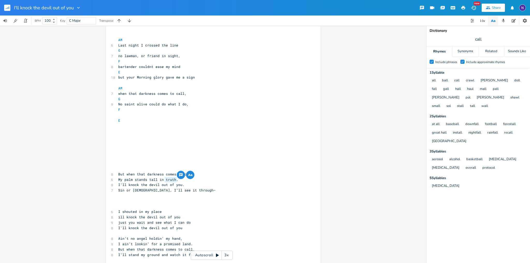
drag, startPoint x: 175, startPoint y: 179, endPoint x: 161, endPoint y: 177, distance: 13.6
click at [161, 177] on pre "My palm stands tall in truth." at bounding box center [210, 179] width 187 height 5
click at [161, 196] on pre "​" at bounding box center [210, 195] width 187 height 5
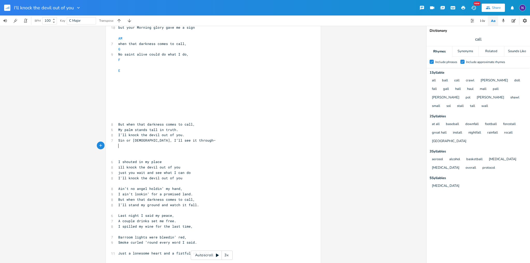
scroll to position [295, 0]
type textarea "I’ll stand my ground and watch it fall."
drag, startPoint x: 192, startPoint y: 203, endPoint x: 115, endPoint y: 204, distance: 77.1
click at [118, 204] on span "I’ll stand my ground and watch it fall." at bounding box center [158, 203] width 81 height 5
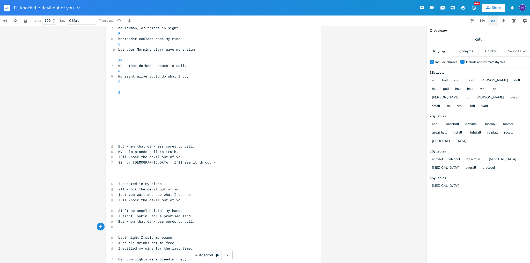
scroll to position [269, 0]
type textarea "o [DEMOGRAPHIC_DATA] alive could do what I do,"
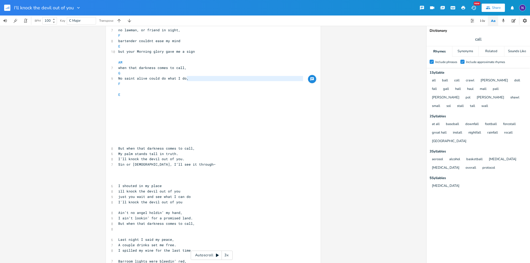
type textarea "No saint alive could do what I do,"
drag, startPoint x: 189, startPoint y: 78, endPoint x: 113, endPoint y: 79, distance: 76.3
click at [113, 79] on div "No saint alive could do what I do, xxxxxxxxxx [Verse 1] ​ Main AM G F E Bridge …" at bounding box center [213, 75] width 215 height 630
paste textarea
click at [130, 89] on pre "​" at bounding box center [210, 89] width 187 height 5
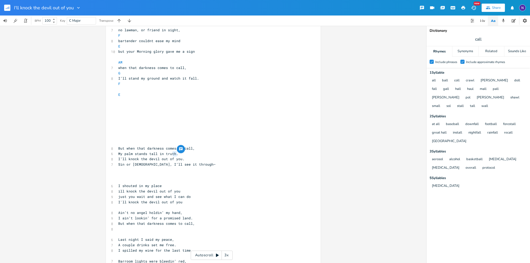
type textarea "​h."
drag, startPoint x: 169, startPoint y: 152, endPoint x: 128, endPoint y: 88, distance: 76.1
click at [127, 87] on pre "​" at bounding box center [210, 89] width 187 height 5
type textarea "A ra"
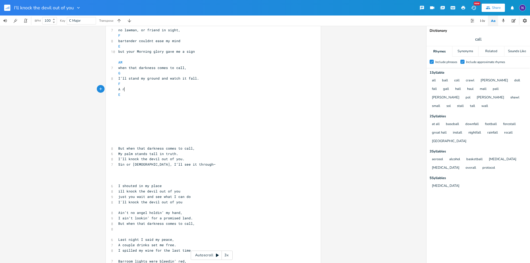
type textarea "ra"
type textarea "ised palm brought forth glory"
click at [139, 93] on pre "E" at bounding box center [210, 94] width 187 height 5
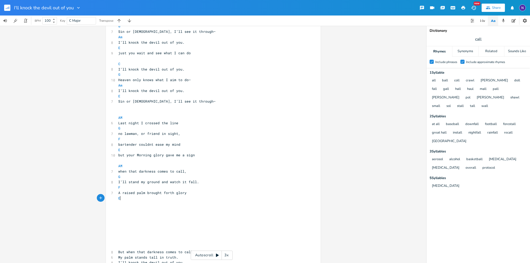
scroll to position [191, 0]
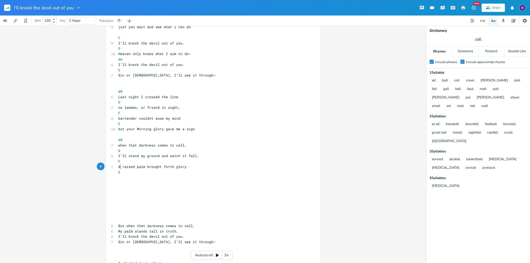
drag, startPoint x: 117, startPoint y: 167, endPoint x: 112, endPoint y: 166, distance: 5.3
click at [112, 166] on div "A xxxxxxxxxx [Verse 1] ​ Main AM G F E Bridge C G AM E ​ ​ Am 11 I ain’t no pre…" at bounding box center [213, 153] width 215 height 630
type textarea "My"
drag, startPoint x: 189, startPoint y: 168, endPoint x: 145, endPoint y: 164, distance: 43.7
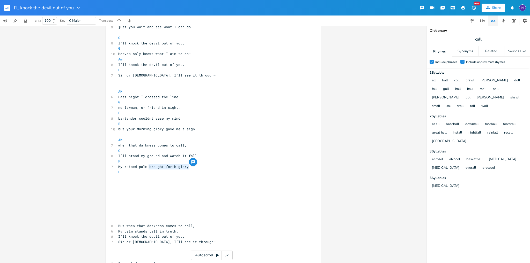
click at [145, 164] on pre "My raised palm brought forth glory" at bounding box center [210, 166] width 187 height 5
type textarea "will bring forth his"
type textarea "is glorty"
type textarea "yu"
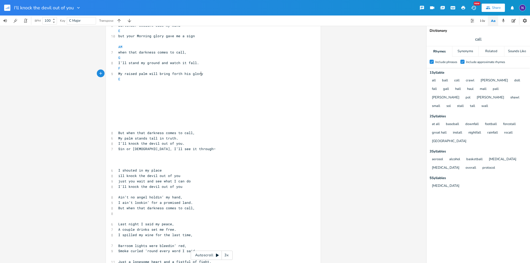
scroll to position [269, 0]
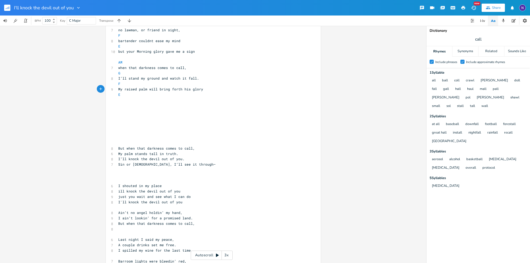
type textarea "My"
drag, startPoint x: 120, startPoint y: 88, endPoint x: 113, endPoint y: 88, distance: 7.8
click at [113, 88] on div "My xxxxxxxxxx [Verse 1] ​ Main AM G F E Bridge C G AM E ​ ​ Am 11 I ain’t no pr…" at bounding box center [213, 75] width 215 height 630
click at [137, 89] on span "My raised palm will bring forth his glory" at bounding box center [160, 89] width 85 height 5
drag, startPoint x: 199, startPoint y: 87, endPoint x: 189, endPoint y: 88, distance: 10.4
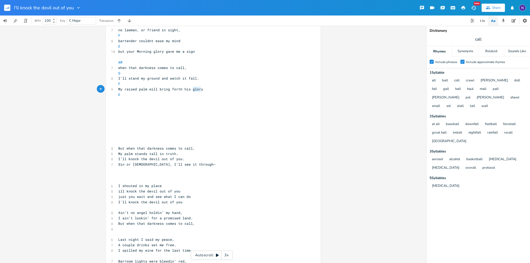
click at [189, 88] on pre "My raised palm will bring forth his glory" at bounding box center [210, 89] width 187 height 5
type textarea "[PERSON_NAME]"
click at [194, 90] on span "My raised palm will bring forth his glory" at bounding box center [160, 89] width 85 height 5
type textarea "glory"
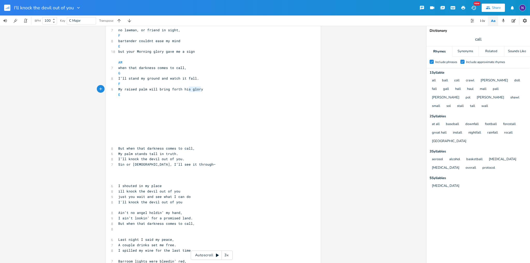
drag, startPoint x: 198, startPoint y: 91, endPoint x: 187, endPoint y: 88, distance: 12.1
click at [187, 88] on pre "My raised palm will bring forth his glory" at bounding box center [210, 89] width 187 height 5
click at [198, 89] on pre "My raised palm will bring forth his glory" at bounding box center [210, 89] width 187 height 5
type textarea "glory"
drag, startPoint x: 199, startPoint y: 89, endPoint x: 198, endPoint y: 86, distance: 2.8
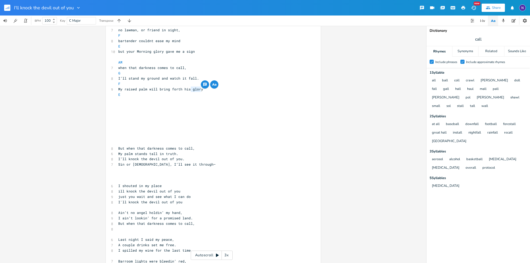
click at [188, 88] on pre "My raised palm will bring forth his glory" at bounding box center [210, 89] width 187 height 5
click at [213, 85] on icon "button" at bounding box center [214, 85] width 6 height 6
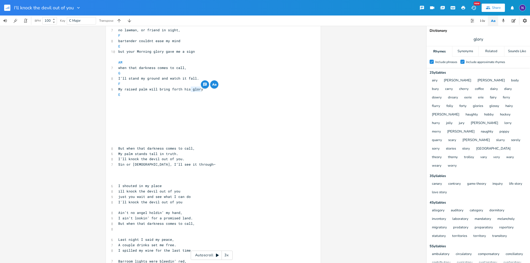
click at [157, 104] on pre "​" at bounding box center [210, 105] width 187 height 5
click at [120, 96] on pre "E" at bounding box center [210, 94] width 187 height 5
click at [128, 100] on pre "​" at bounding box center [210, 100] width 187 height 5
type textarea "Fear not for this is the end od"
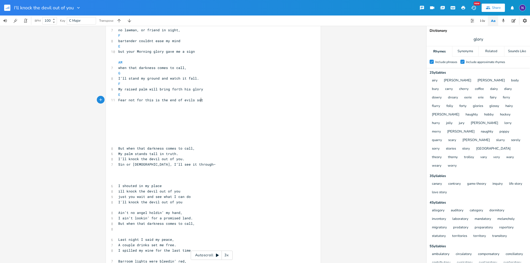
type textarea "f evils sot="
type textarea "t"
type textarea "tory"
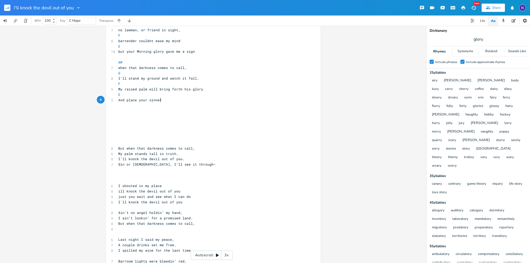
type textarea "And place your sinner"
type textarea "destroy your sinner worries"
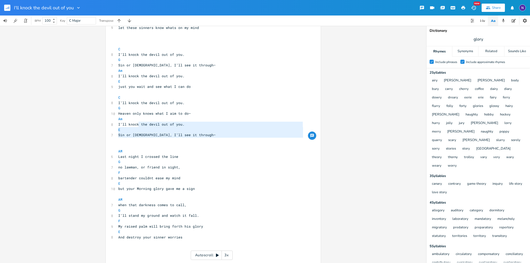
scroll to position [114, 0]
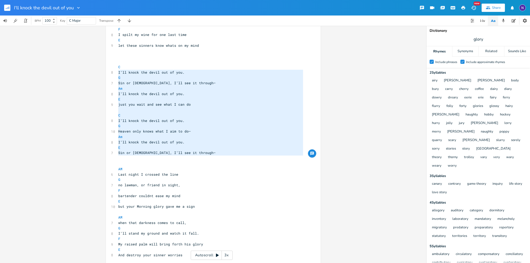
type textarea "C I’ll knock the devil out of you. G Sin or saint, I’ll see it through— Am I’ll…"
drag, startPoint x: 191, startPoint y: 105, endPoint x: 111, endPoint y: 69, distance: 87.5
click at [111, 69] on div "C I’ll knock the devil out of you. G Sin or saint, I’ll see it through— Am I’ll…" at bounding box center [213, 230] width 215 height 630
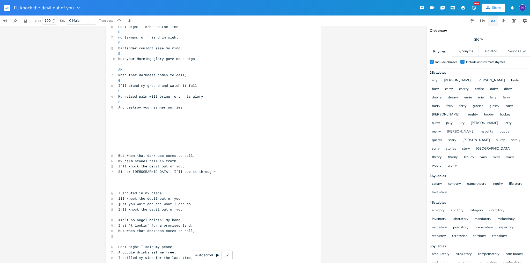
scroll to position [269, 0]
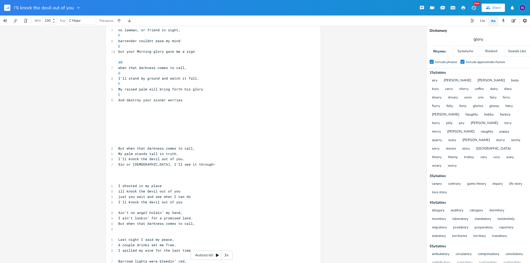
click at [128, 116] on pre "​" at bounding box center [210, 116] width 187 height 5
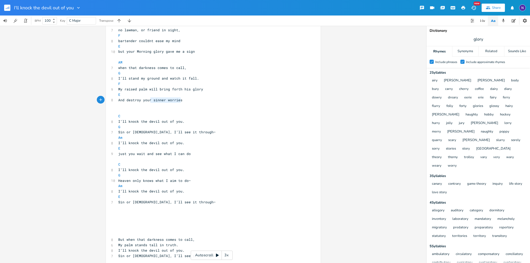
type textarea "sinner worries"
drag, startPoint x: 148, startPoint y: 100, endPoint x: 179, endPoint y: 101, distance: 31.1
click at [179, 101] on span "And destroy your sinner worries" at bounding box center [150, 100] width 64 height 5
type textarea "to destroy these si"
type textarea "sinners worries"
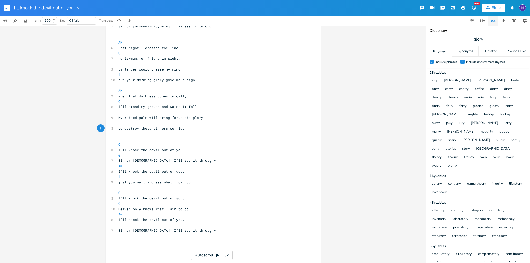
scroll to position [243, 0]
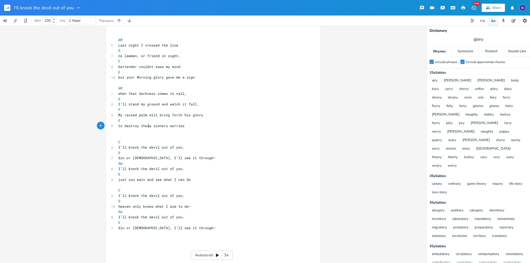
type textarea "e"
click at [148, 126] on span "to destroy these sinners worries" at bounding box center [151, 126] width 66 height 5
type textarea "se"
drag, startPoint x: 148, startPoint y: 126, endPoint x: 143, endPoint y: 126, distance: 5.4
click at [143, 126] on span "to destroy these sinners worries" at bounding box center [151, 126] width 66 height 5
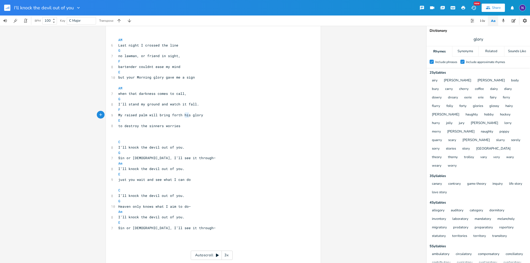
type textarea "his"
drag, startPoint x: 186, startPoint y: 114, endPoint x: 179, endPoint y: 114, distance: 6.2
click at [179, 114] on span "My raised palm will bring forth his glory" at bounding box center [160, 115] width 85 height 5
type textarea "your"
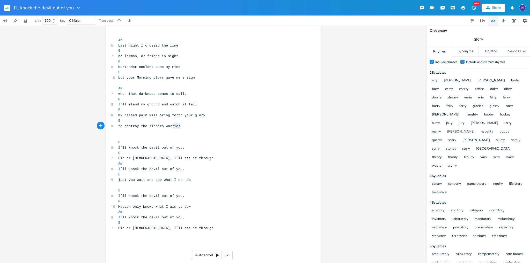
drag, startPoint x: 179, startPoint y: 124, endPoint x: 169, endPoint y: 126, distance: 10.5
click at [169, 126] on pre "to destroy the sinners worries" at bounding box center [210, 125] width 187 height 5
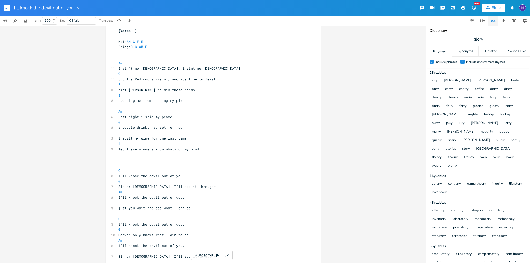
scroll to position [0, 0]
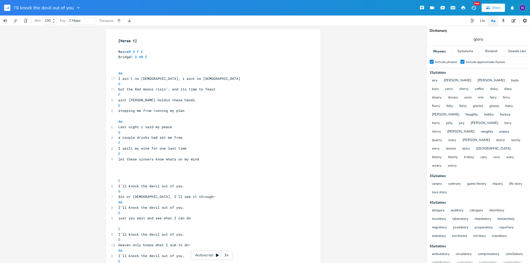
type textarea "y"
click at [217, 244] on icon at bounding box center [217, 255] width 3 height 3
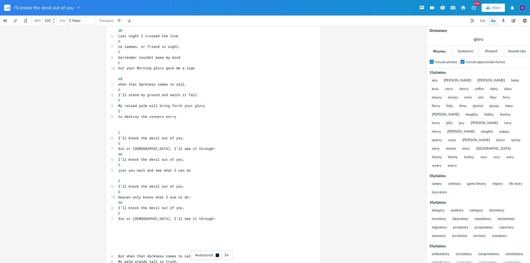
scroll to position [253, 0]
